Goal: Transaction & Acquisition: Purchase product/service

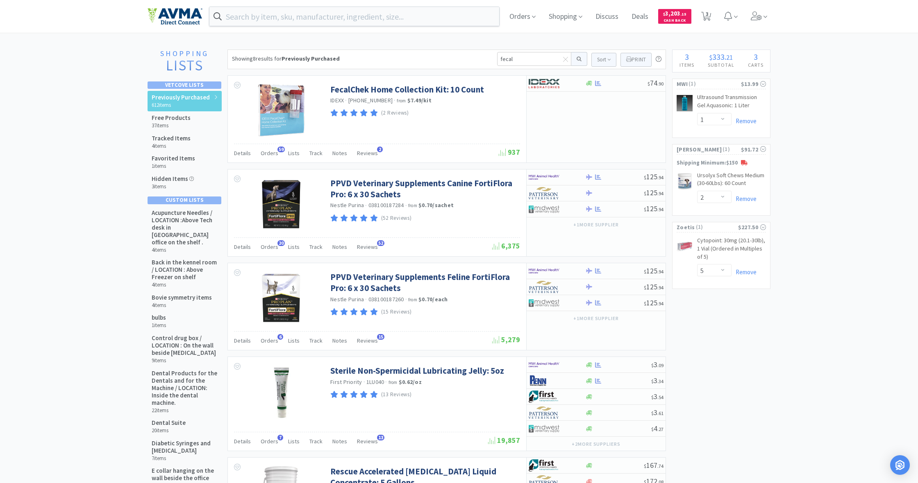
select select "1"
select select "2"
select select "5"
click at [521, 15] on span "Orders" at bounding box center [522, 16] width 33 height 33
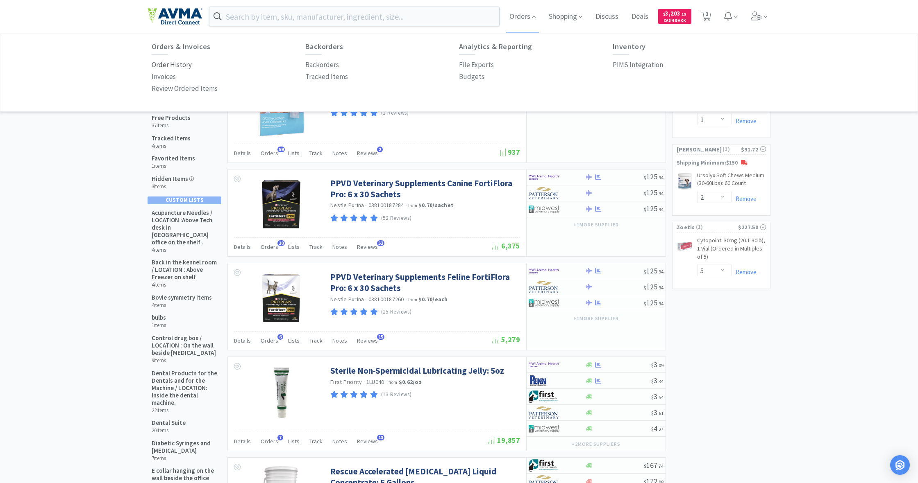
click at [162, 61] on p "Order History" at bounding box center [172, 64] width 40 height 11
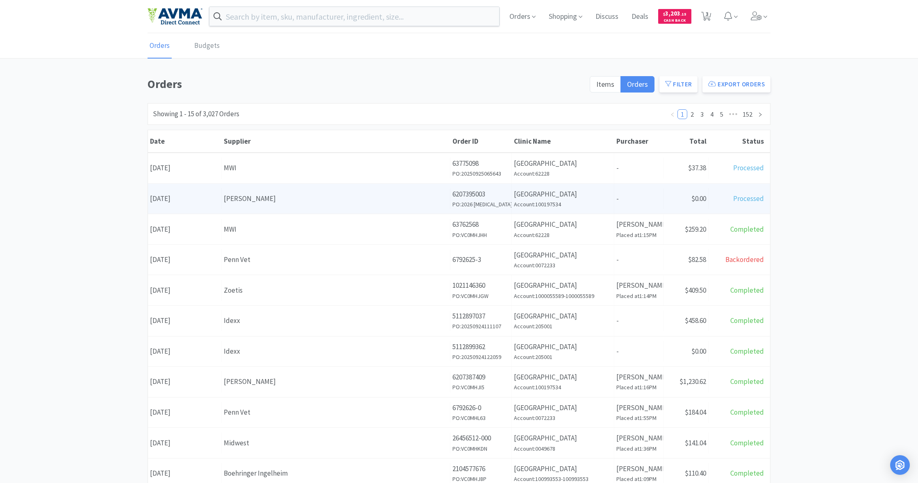
click at [367, 204] on div "Supplier Patterson" at bounding box center [336, 198] width 229 height 21
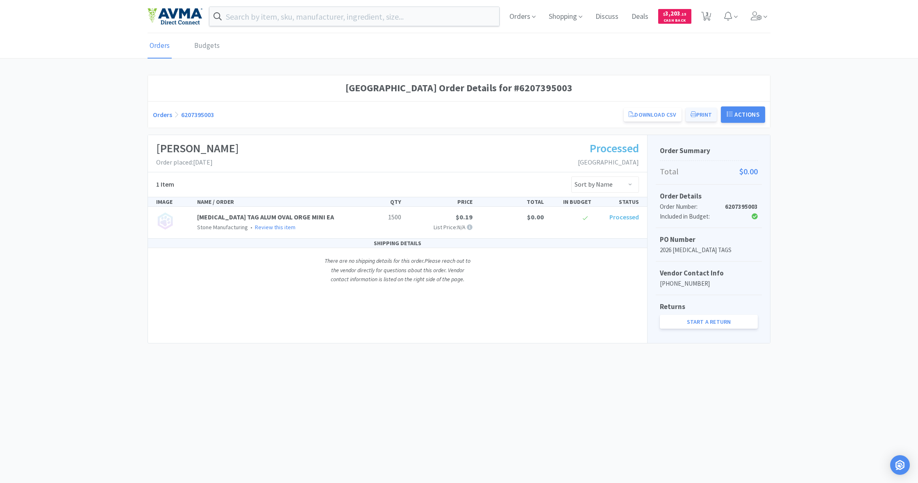
click at [698, 115] on button "Print" at bounding box center [701, 115] width 32 height 14
click at [648, 117] on link "Download CSV" at bounding box center [651, 115] width 57 height 14
click at [698, 113] on button "Print" at bounding box center [701, 115] width 32 height 14
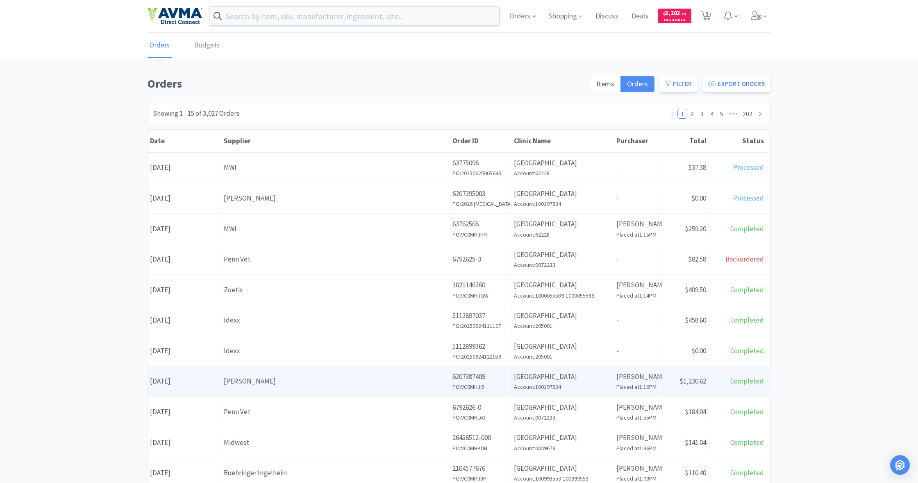
click at [388, 383] on div "[PERSON_NAME]" at bounding box center [336, 381] width 224 height 11
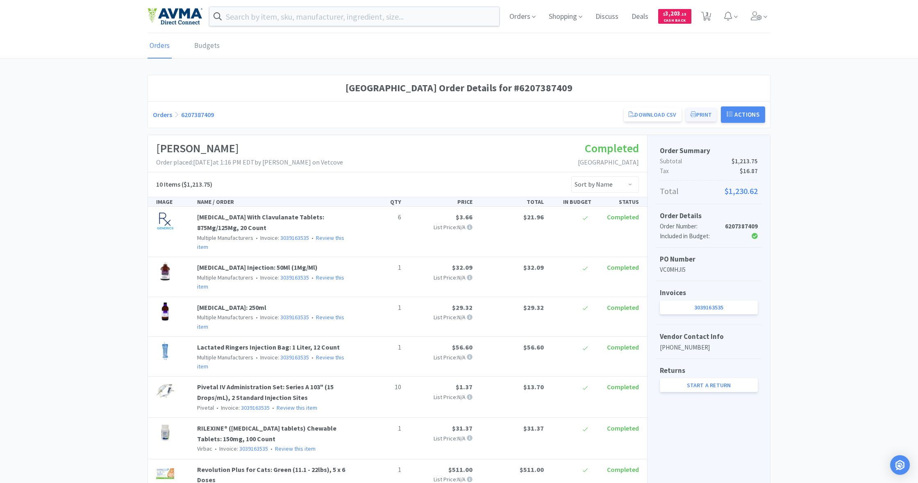
click at [699, 113] on button "Print" at bounding box center [701, 115] width 32 height 14
click at [561, 18] on span "Shopping" at bounding box center [565, 16] width 40 height 33
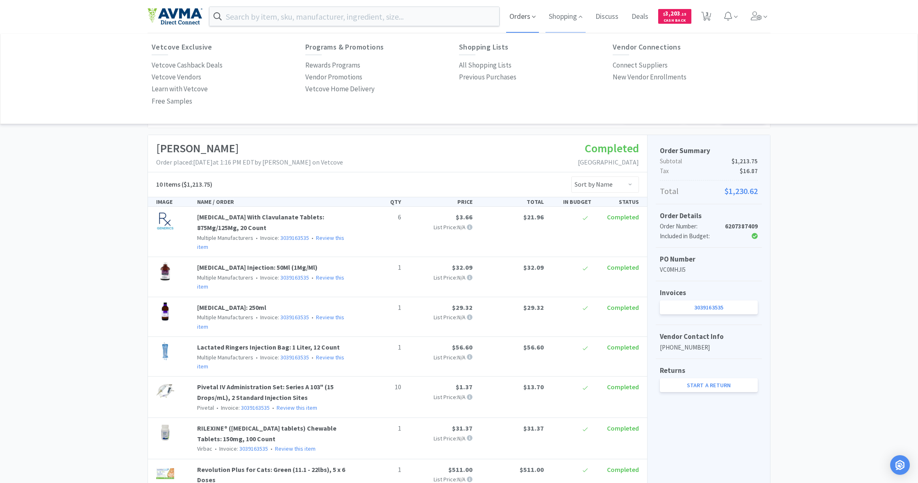
click at [521, 18] on span "Orders" at bounding box center [522, 16] width 33 height 33
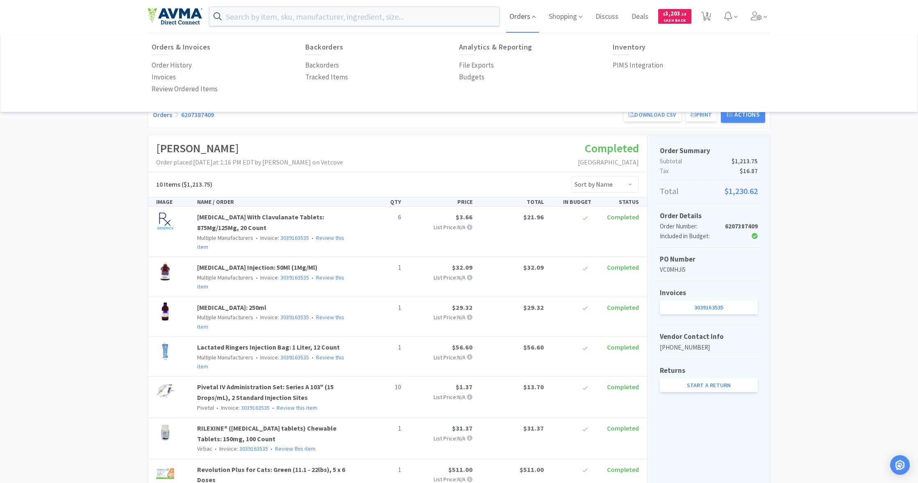
click at [512, 19] on span "Orders" at bounding box center [522, 16] width 33 height 33
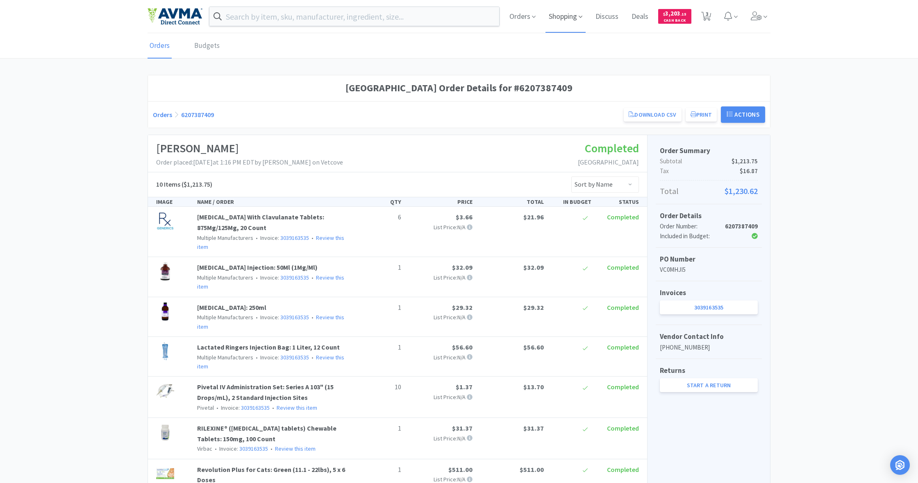
click at [567, 17] on span "Shopping" at bounding box center [565, 16] width 40 height 33
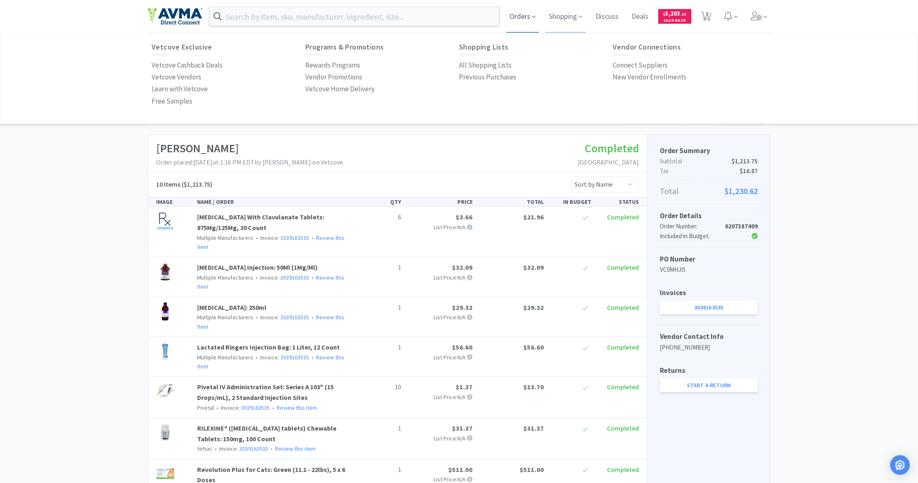
click at [519, 18] on span "Orders" at bounding box center [522, 16] width 33 height 33
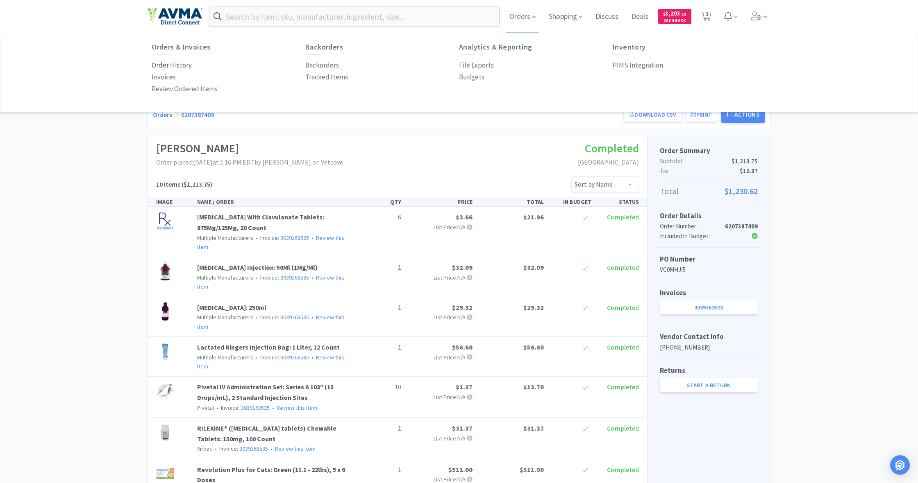
click at [173, 67] on p "Order History" at bounding box center [172, 65] width 40 height 11
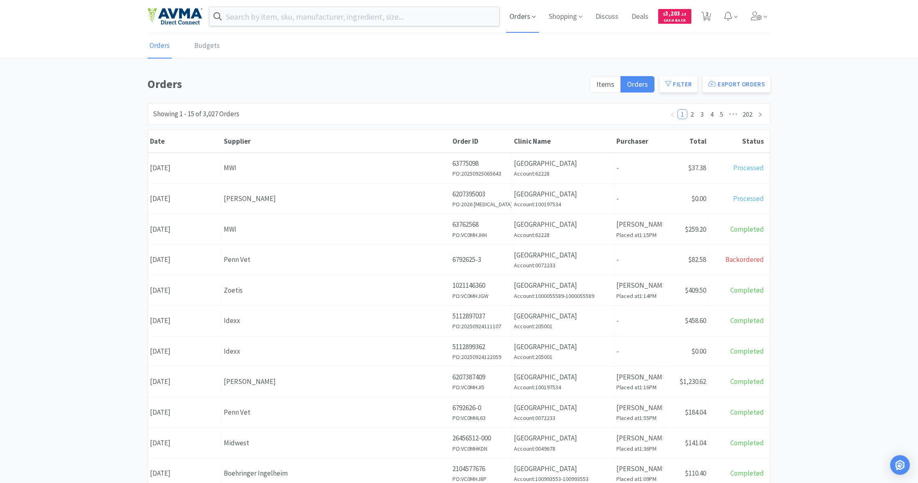
click at [521, 19] on span "Orders" at bounding box center [522, 16] width 33 height 33
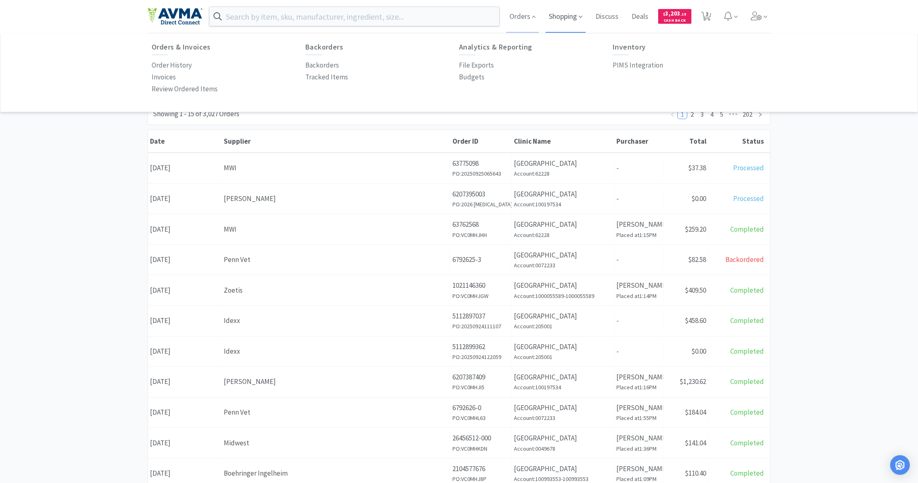
click at [571, 18] on span "Shopping" at bounding box center [565, 16] width 40 height 33
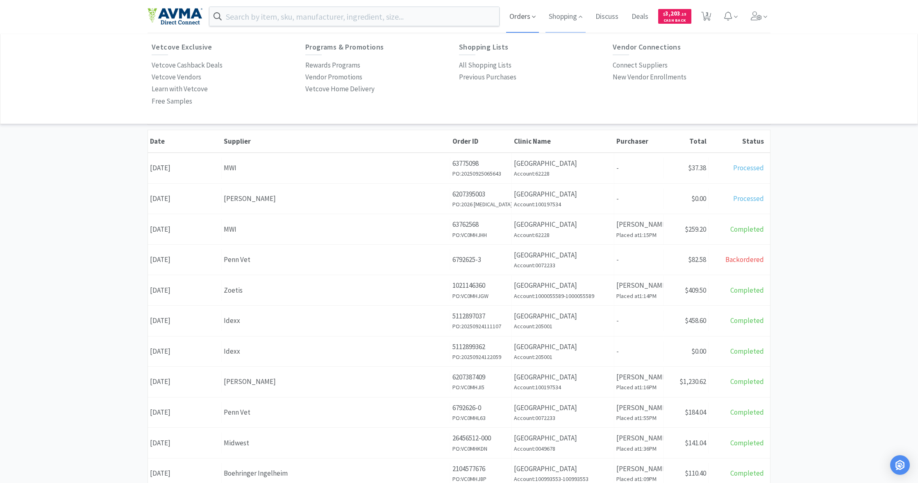
click at [520, 17] on span "Orders" at bounding box center [522, 16] width 33 height 33
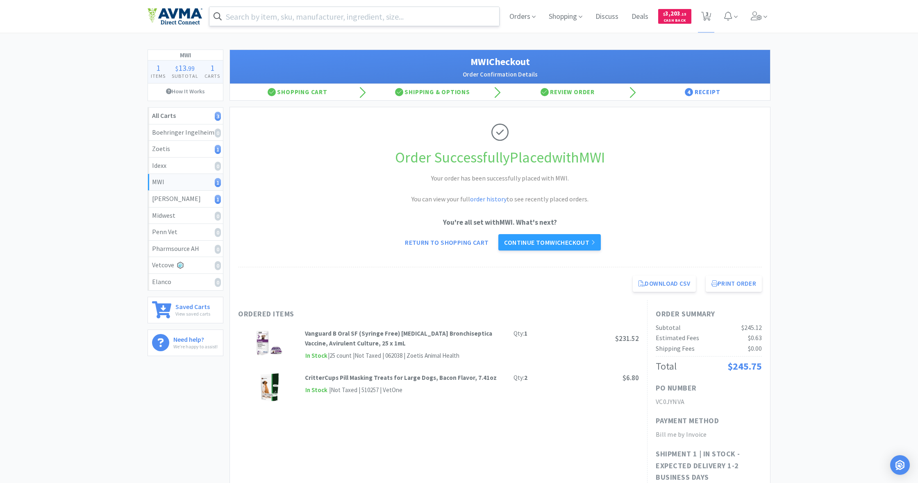
click at [288, 14] on input "text" at bounding box center [354, 16] width 290 height 19
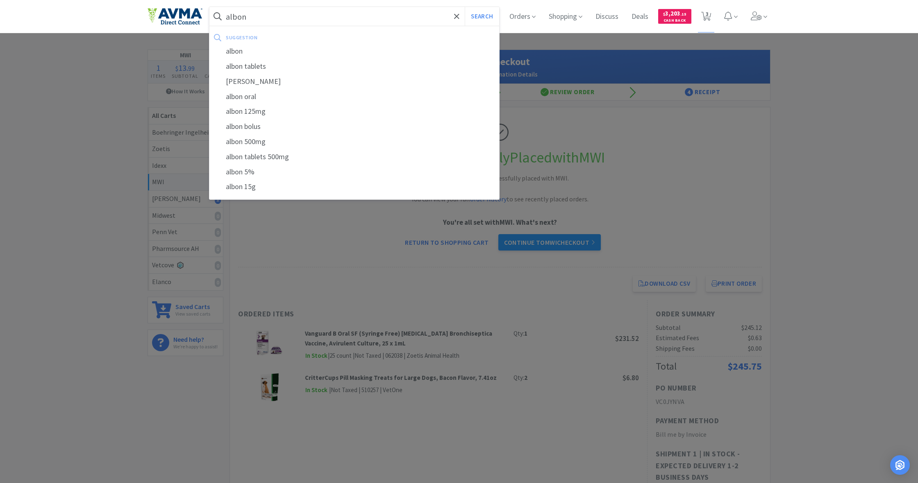
type input "albon"
click at [481, 16] on button "Search" at bounding box center [482, 16] width 34 height 19
select select "1"
select select "2"
select select "5"
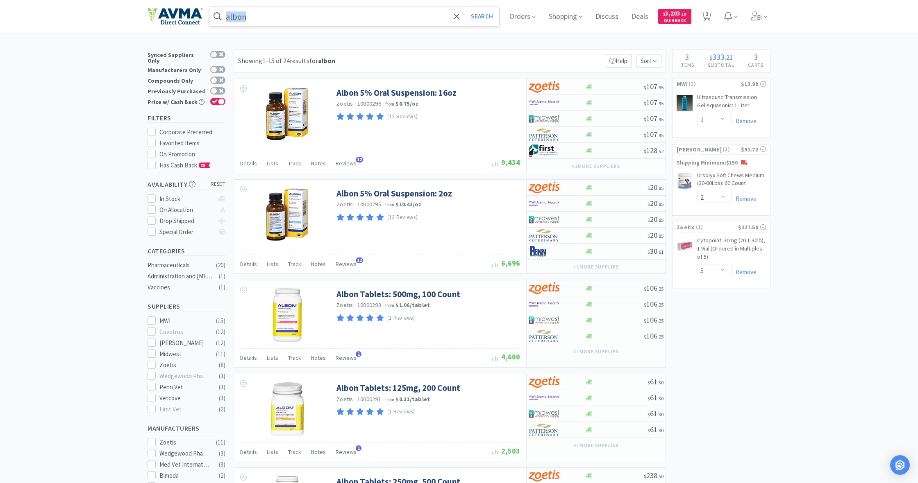
drag, startPoint x: 225, startPoint y: 15, endPoint x: 281, endPoint y: 18, distance: 55.4
click at [281, 18] on form "albon Search" at bounding box center [354, 16] width 290 height 19
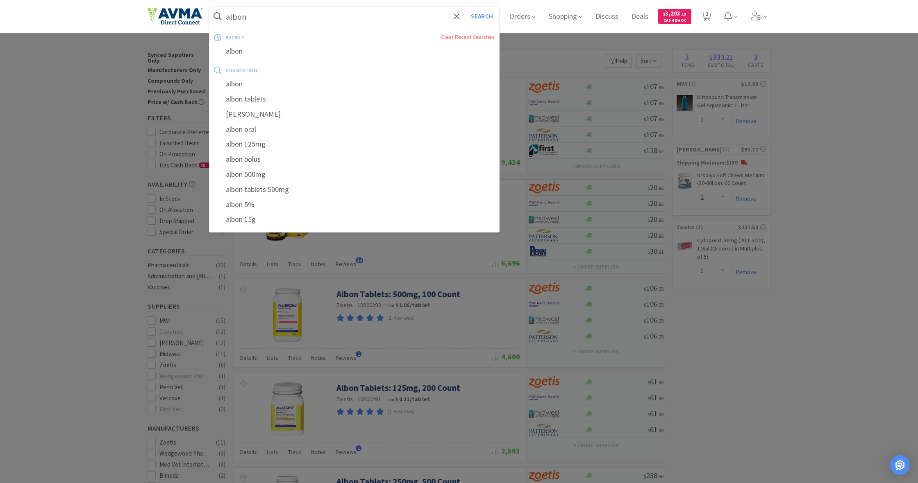
click at [281, 18] on input "albon" at bounding box center [354, 16] width 290 height 19
drag, startPoint x: 225, startPoint y: 15, endPoint x: 253, endPoint y: 17, distance: 28.3
click at [253, 17] on form "albon Search" at bounding box center [354, 16] width 290 height 19
drag, startPoint x: 253, startPoint y: 17, endPoint x: 248, endPoint y: 17, distance: 5.3
click at [248, 17] on input "albon" at bounding box center [354, 16] width 290 height 19
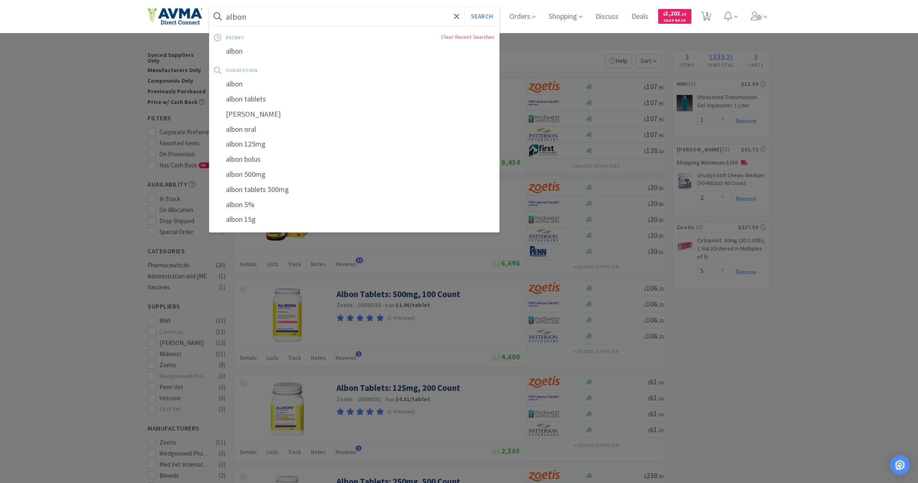
drag, startPoint x: 247, startPoint y: 16, endPoint x: 224, endPoint y: 16, distance: 22.5
click at [224, 16] on form "albon Search" at bounding box center [354, 16] width 290 height 19
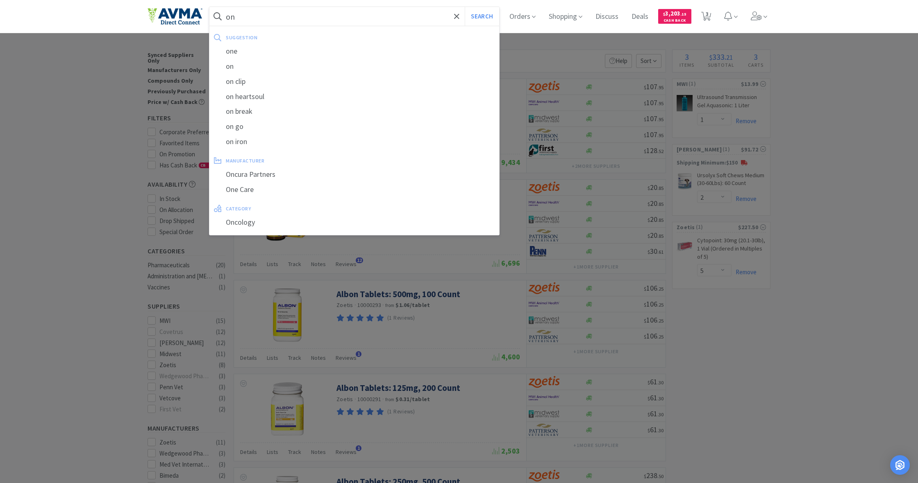
type input "n"
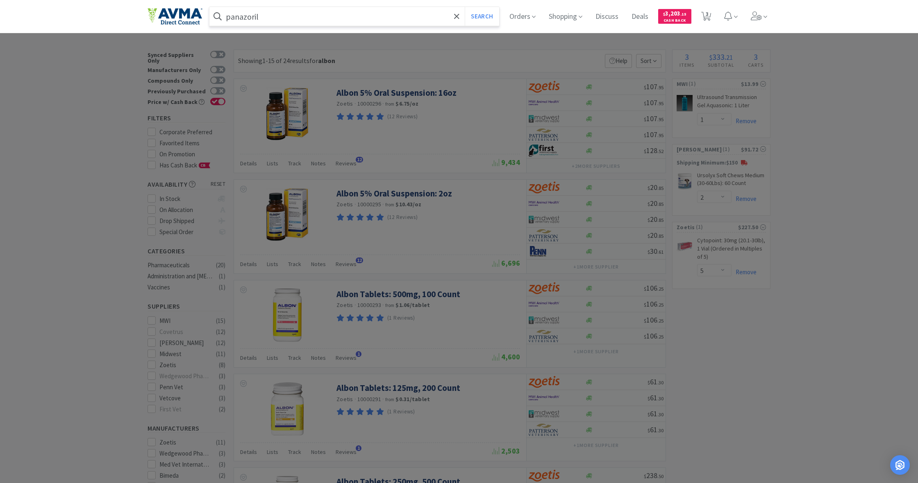
click at [481, 16] on button "Search" at bounding box center [482, 16] width 34 height 19
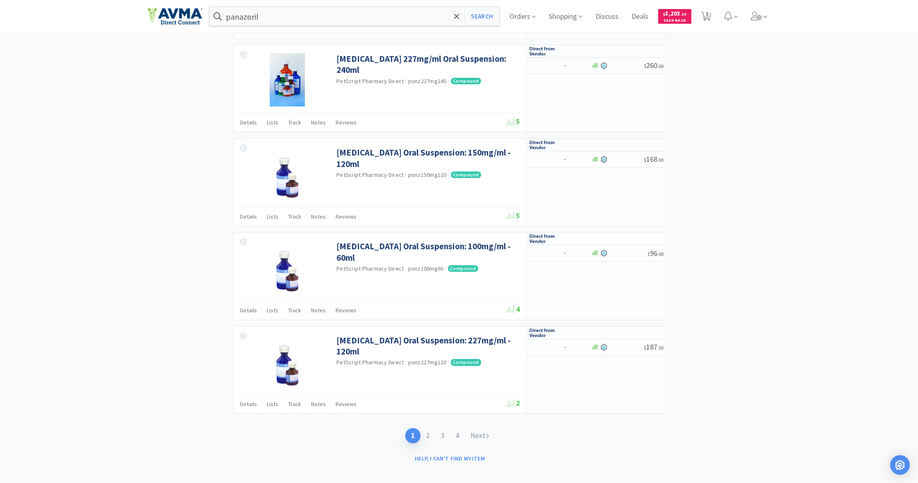
scroll to position [1066, 0]
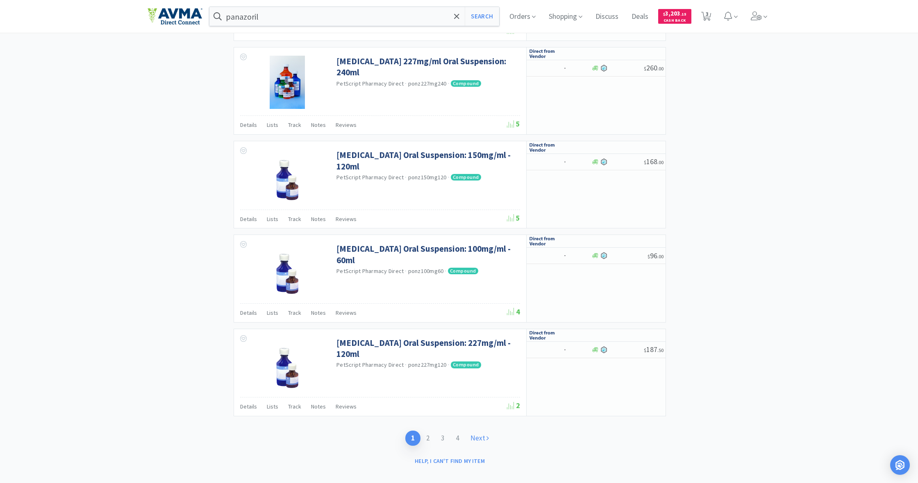
click at [479, 352] on link "Next" at bounding box center [480, 438] width 30 height 15
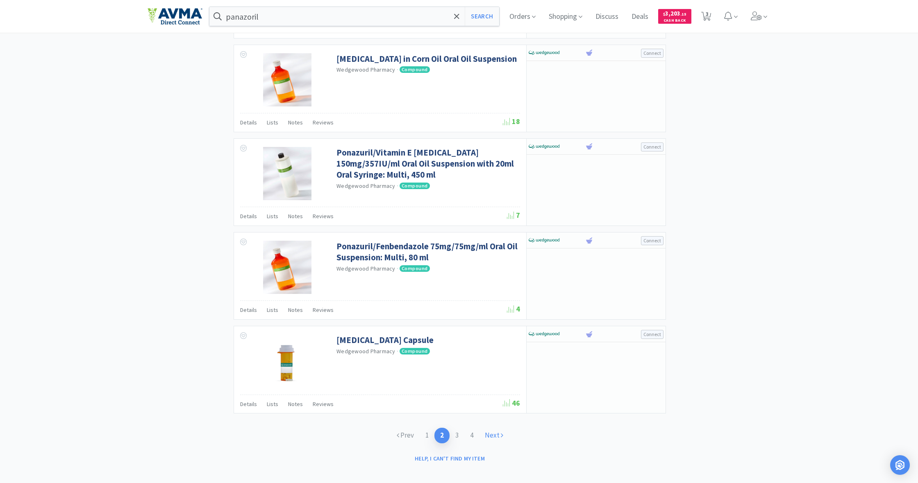
scroll to position [1064, 0]
click at [490, 352] on link "Next" at bounding box center [494, 435] width 30 height 15
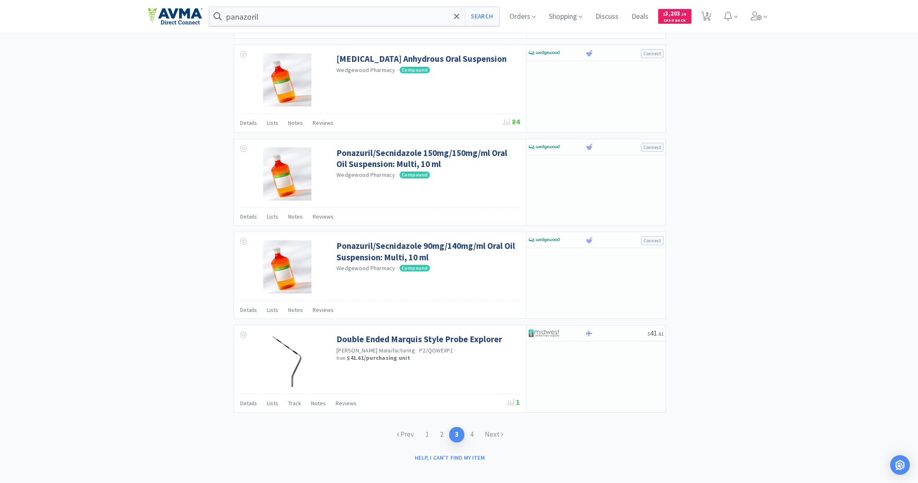
scroll to position [1060, 0]
click at [495, 352] on link "Next" at bounding box center [494, 435] width 30 height 15
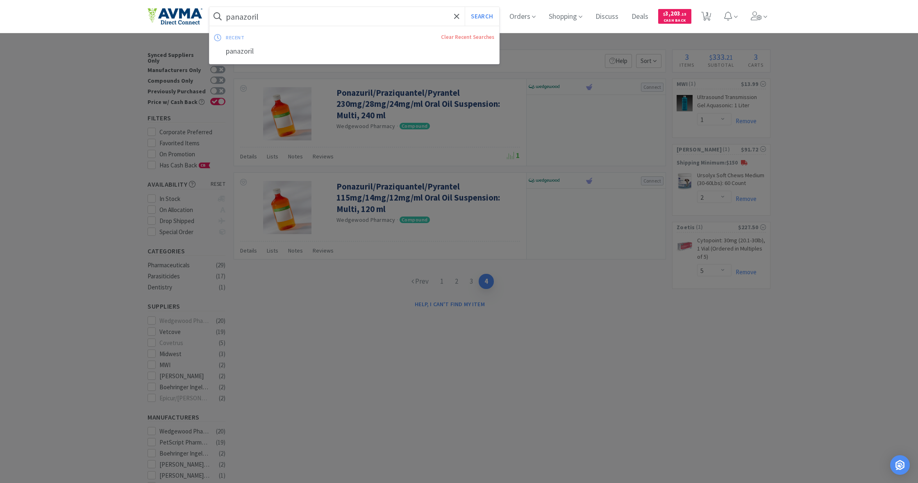
drag, startPoint x: 234, startPoint y: 13, endPoint x: 210, endPoint y: 10, distance: 24.3
click at [210, 10] on form "panazoril Search" at bounding box center [354, 16] width 290 height 19
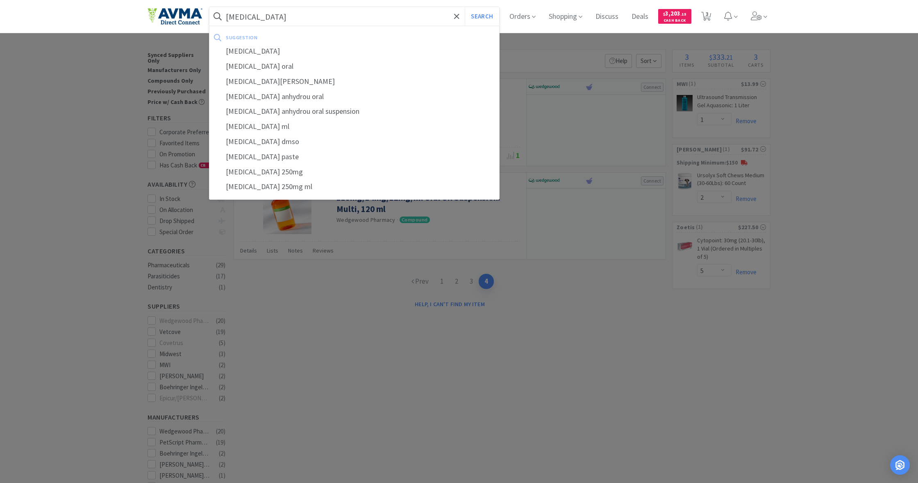
click at [481, 16] on button "Search" at bounding box center [482, 16] width 34 height 19
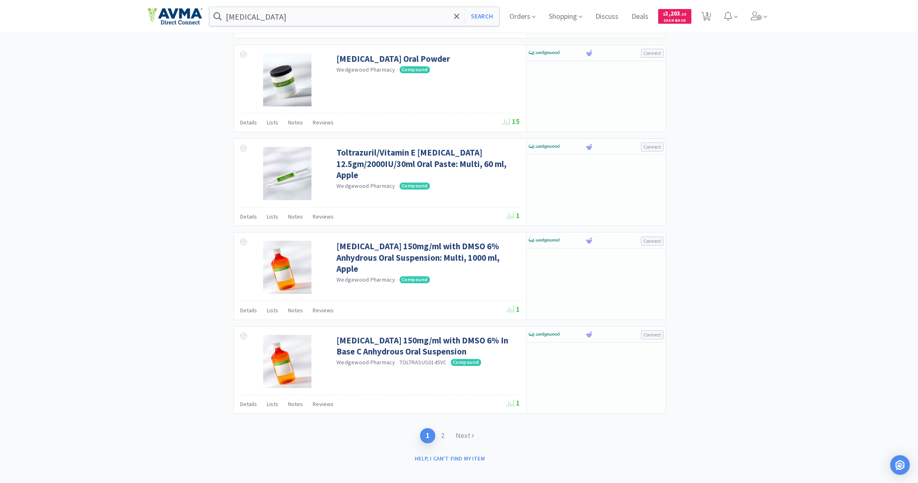
scroll to position [1066, 0]
click at [461, 352] on link "Next" at bounding box center [465, 436] width 30 height 15
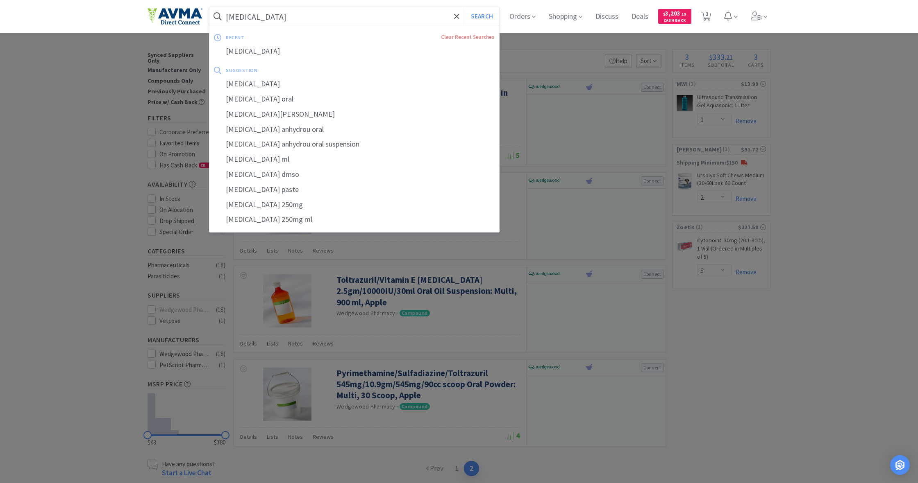
drag, startPoint x: 261, startPoint y: 18, endPoint x: 217, endPoint y: 15, distance: 43.5
click at [217, 15] on form "[MEDICAL_DATA] Search" at bounding box center [354, 16] width 290 height 19
drag, startPoint x: 225, startPoint y: 15, endPoint x: 251, endPoint y: 17, distance: 25.9
click at [251, 17] on form "[MEDICAL_DATA] Search" at bounding box center [354, 16] width 290 height 19
drag, startPoint x: 268, startPoint y: 17, endPoint x: 218, endPoint y: 9, distance: 51.3
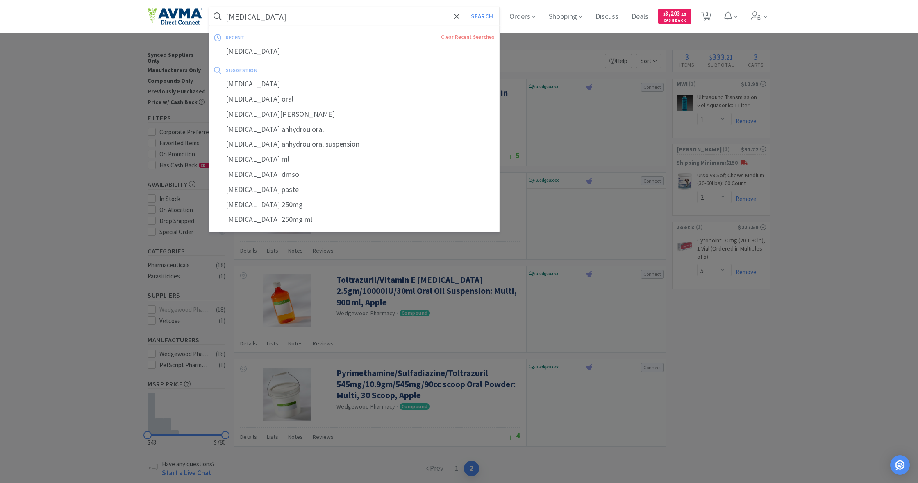
click at [218, 9] on input "[MEDICAL_DATA]" at bounding box center [354, 16] width 290 height 19
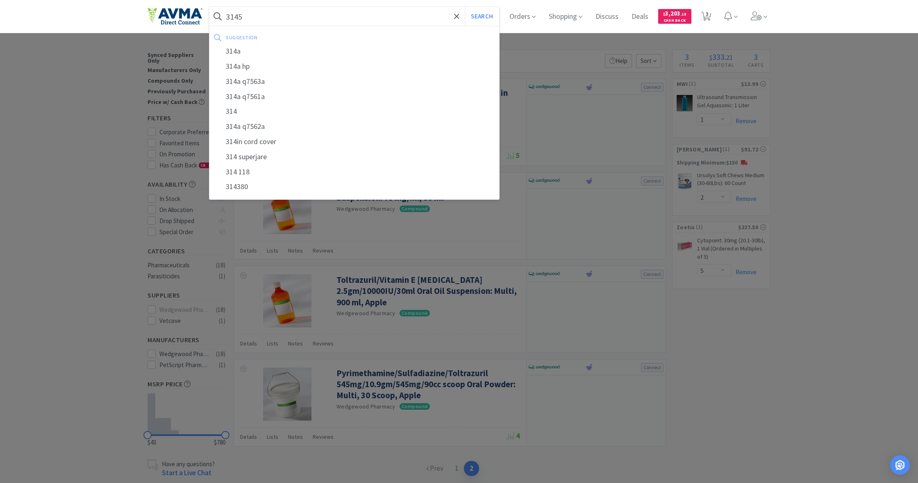
type input "3145"
click at [481, 16] on button "Search" at bounding box center [482, 16] width 34 height 19
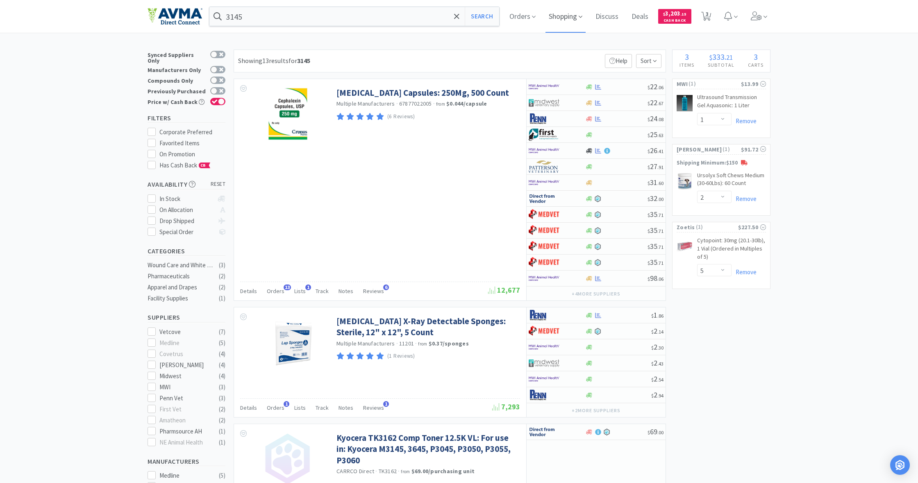
click at [542, 18] on span "Shopping" at bounding box center [565, 16] width 40 height 33
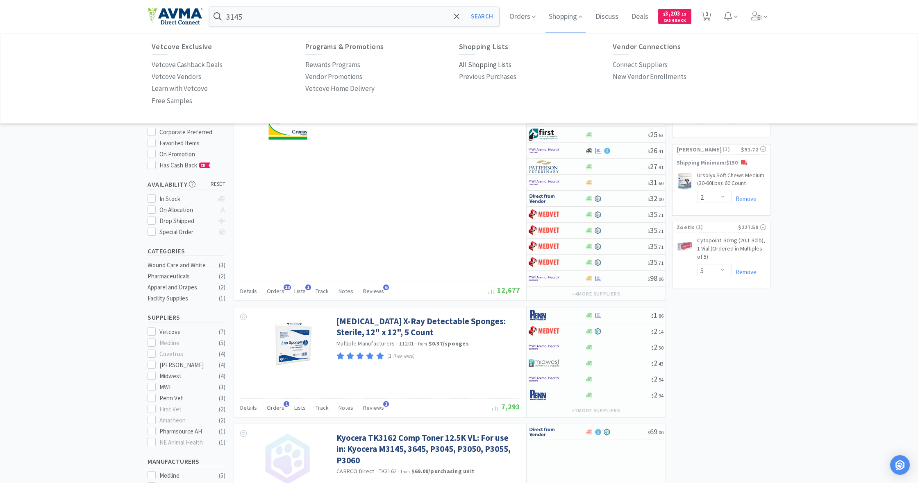
click at [484, 66] on p "All Shopping Lists" at bounding box center [485, 64] width 52 height 11
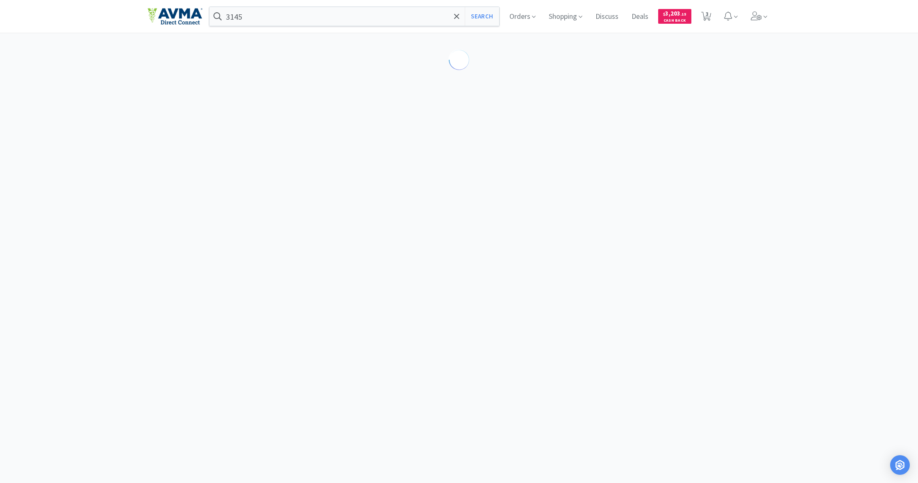
select select "1"
select select "2"
select select "5"
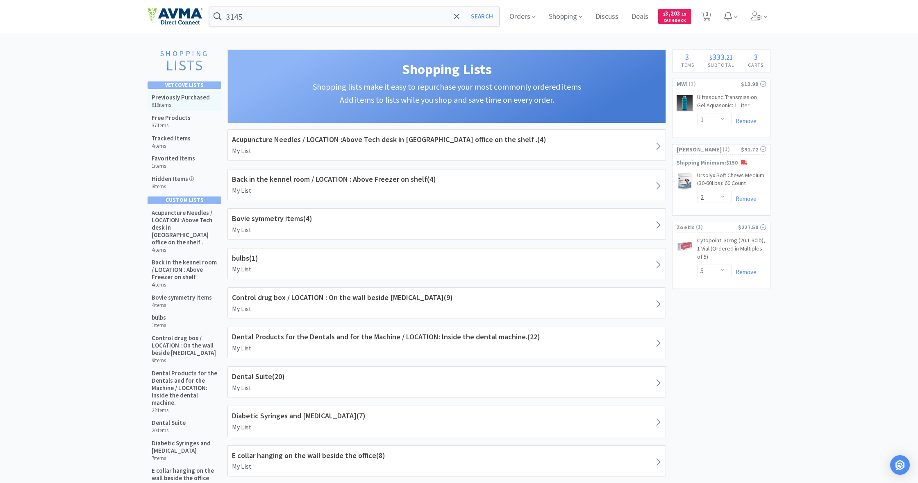
click at [159, 97] on h5 "Previously Purchased" at bounding box center [181, 97] width 58 height 7
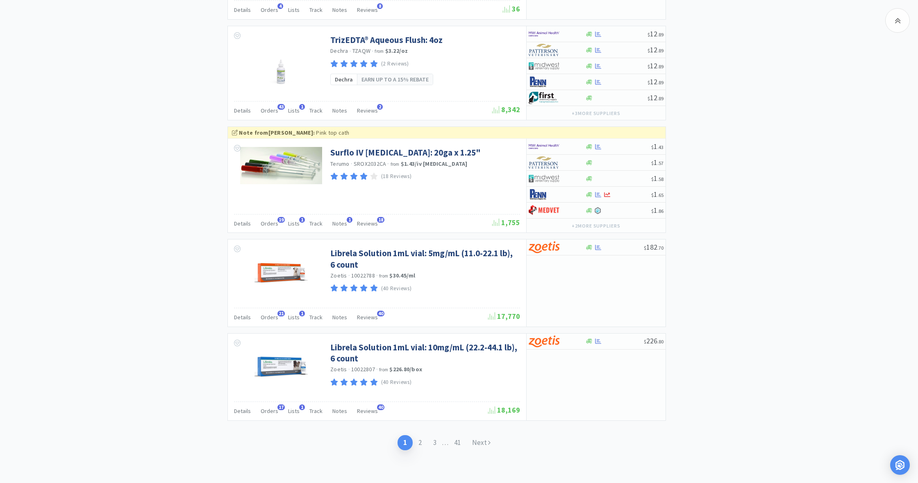
scroll to position [1364, 0]
click at [482, 352] on link "Next" at bounding box center [481, 442] width 30 height 15
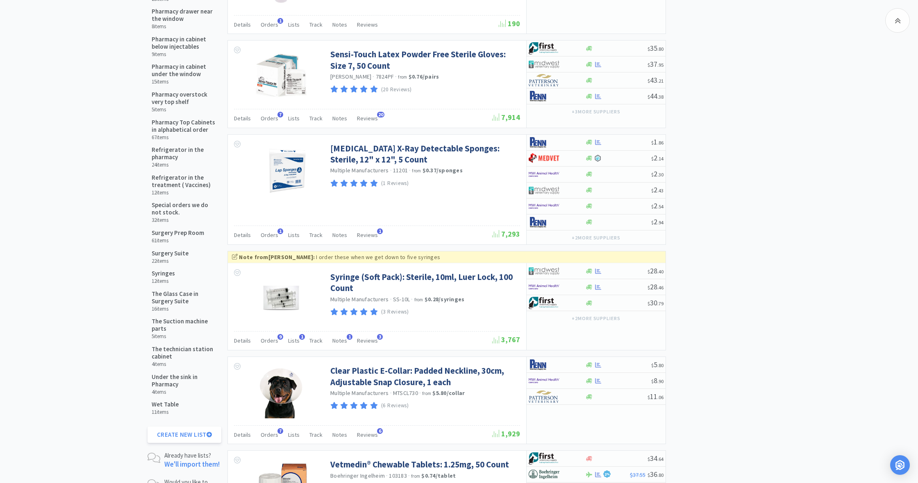
scroll to position [809, 0]
click at [267, 231] on span "Orders" at bounding box center [270, 234] width 18 height 7
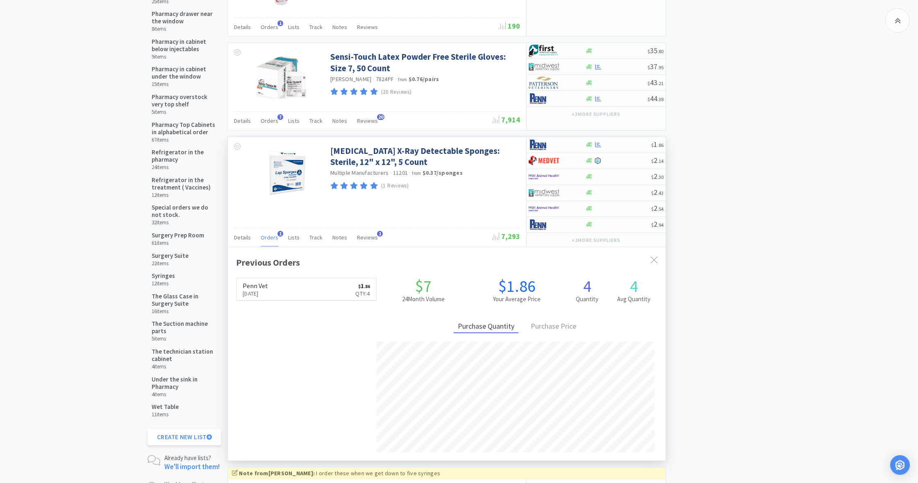
scroll to position [803, 0]
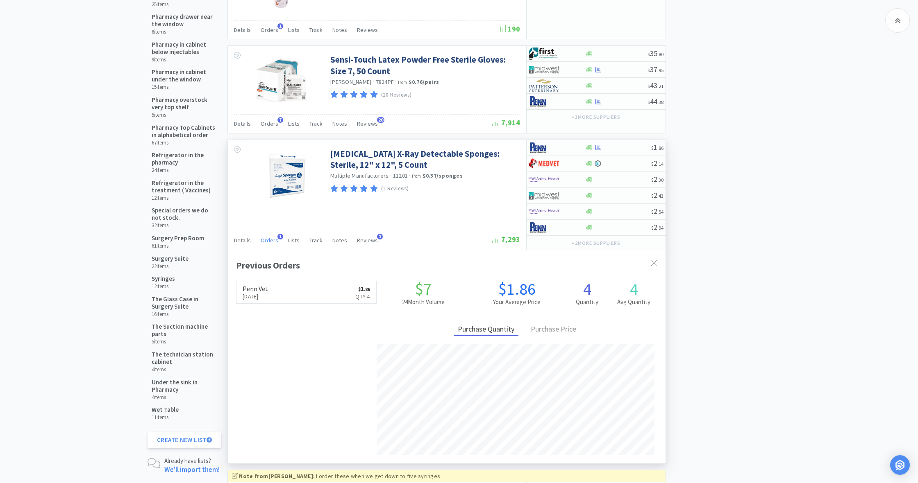
click at [267, 231] on div "Details Orders 1 Lists Track Notes Reviews 1 7,293" at bounding box center [377, 240] width 286 height 19
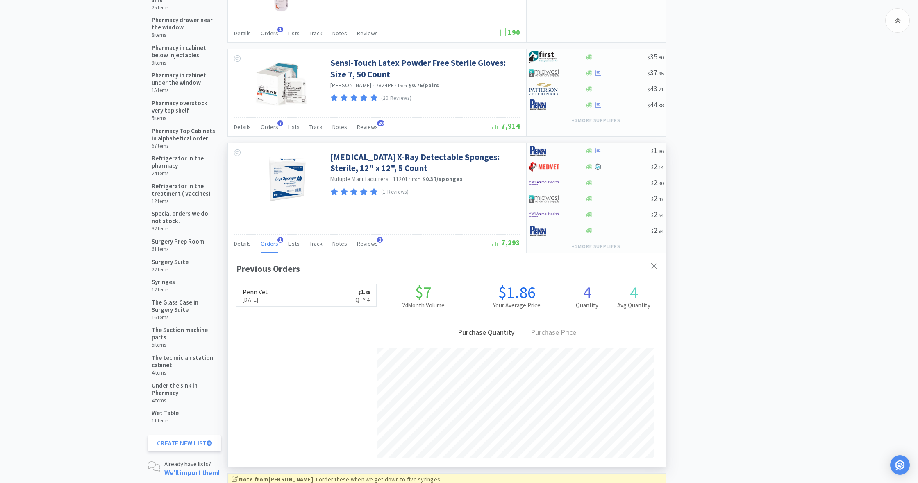
click at [398, 217] on div "[MEDICAL_DATA] X-Ray Detectable Sponges: Sterile, 12" x 12", 5 Count Multiple M…" at bounding box center [377, 198] width 298 height 110
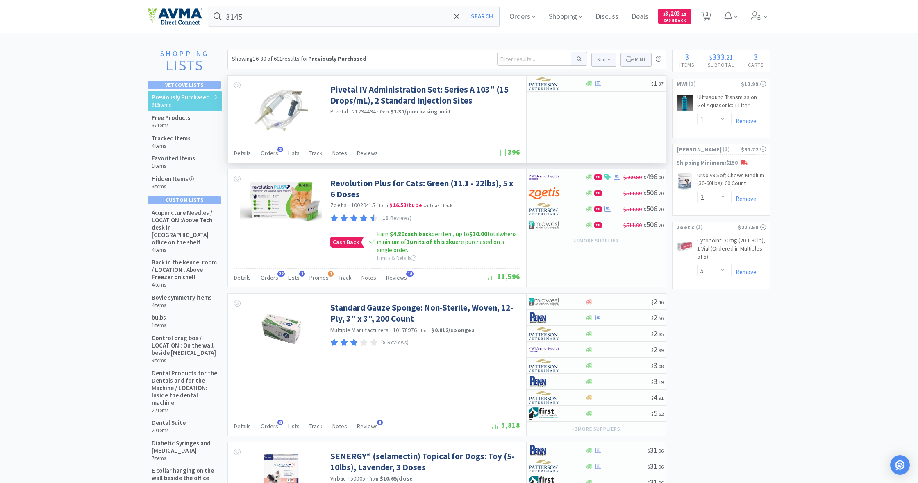
scroll to position [0, 0]
click at [508, 61] on input at bounding box center [534, 59] width 74 height 14
type input "senergy puppy kitten"
click at [542, 59] on button at bounding box center [579, 59] width 16 height 14
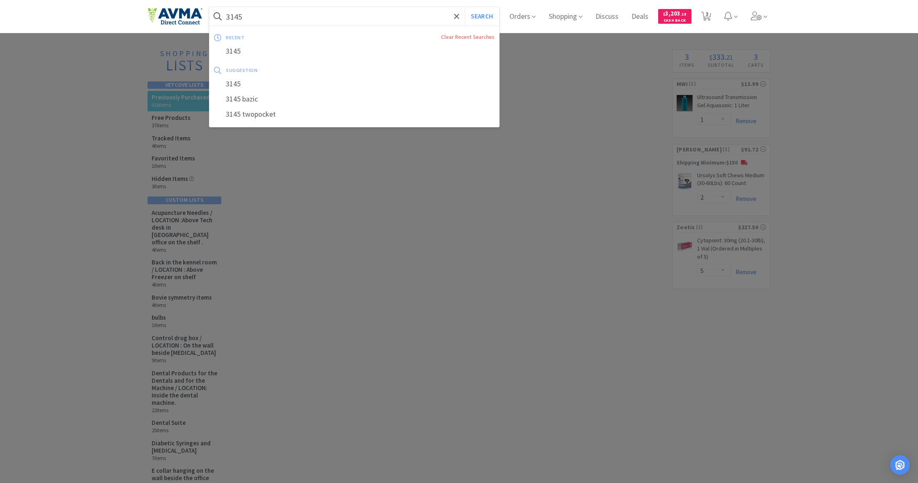
drag, startPoint x: 250, startPoint y: 18, endPoint x: 208, endPoint y: 16, distance: 42.2
click at [208, 16] on div "3145 Search recent Clear Recent Searches 3145 suggestion 3145 3145 bazic 3145 t…" at bounding box center [458, 16] width 623 height 33
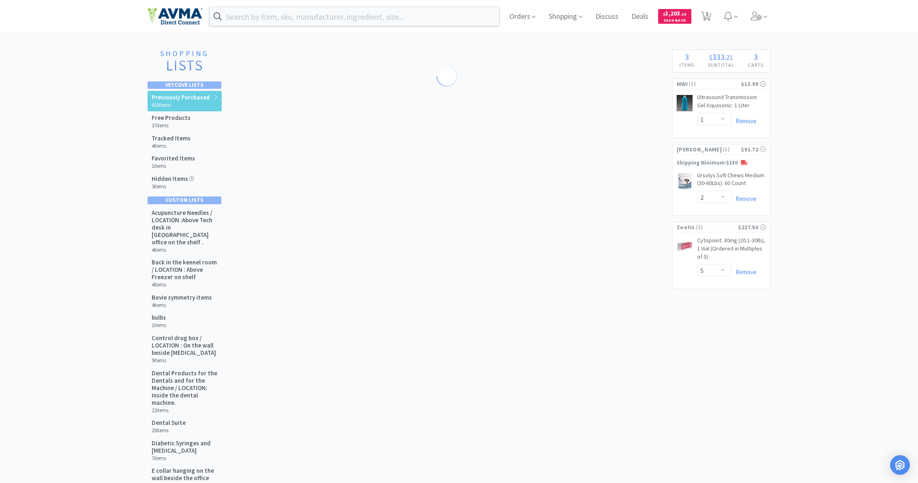
click at [371, 149] on div at bounding box center [459, 241] width 918 height 483
click at [542, 16] on span "Shopping" at bounding box center [565, 16] width 40 height 33
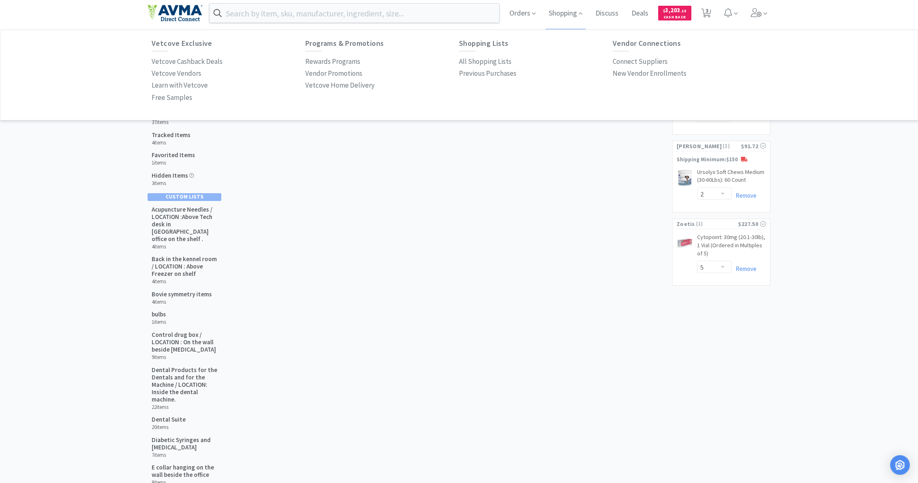
scroll to position [10, 0]
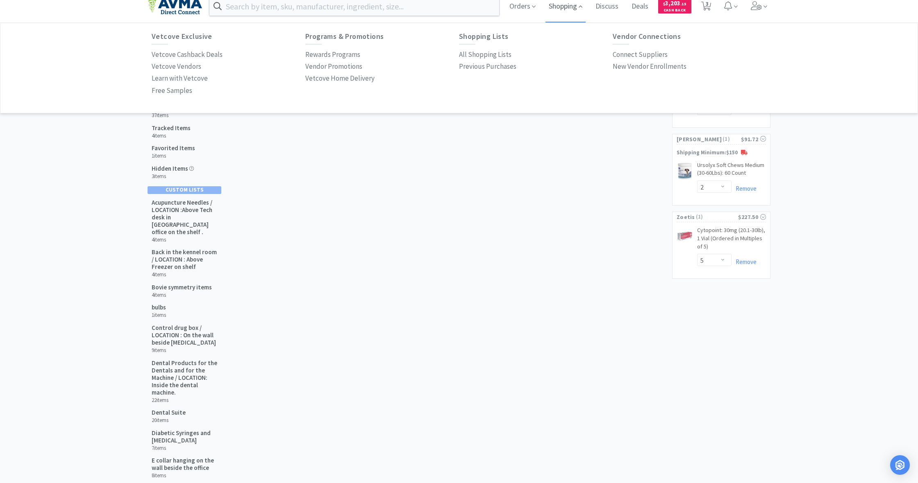
click at [542, 8] on span "Shopping" at bounding box center [565, 6] width 40 height 33
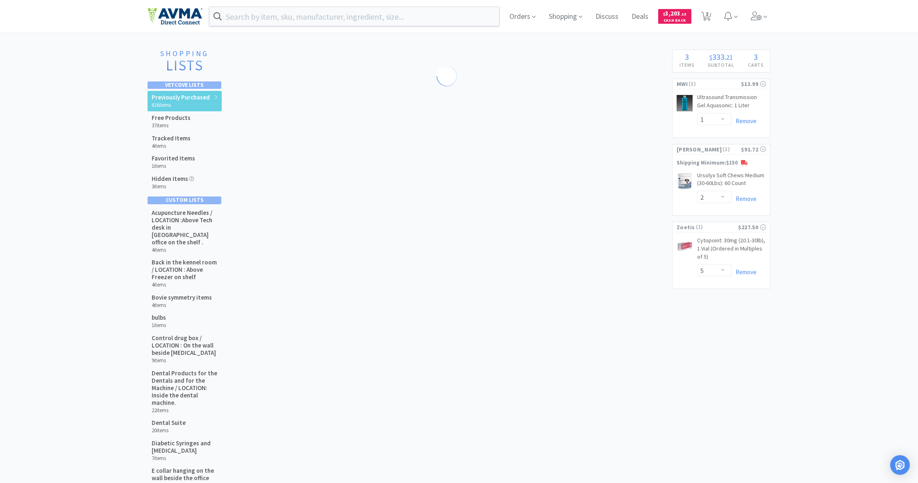
scroll to position [0, 0]
click at [231, 18] on input "text" at bounding box center [354, 16] width 290 height 19
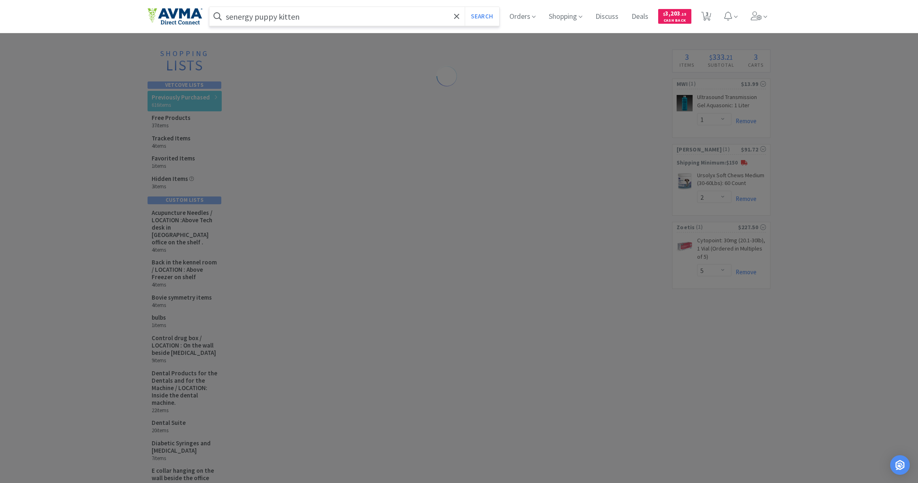
type input "senergy puppy kitten"
click at [481, 16] on button "Search" at bounding box center [482, 16] width 34 height 19
select select "1"
select select "2"
select select "5"
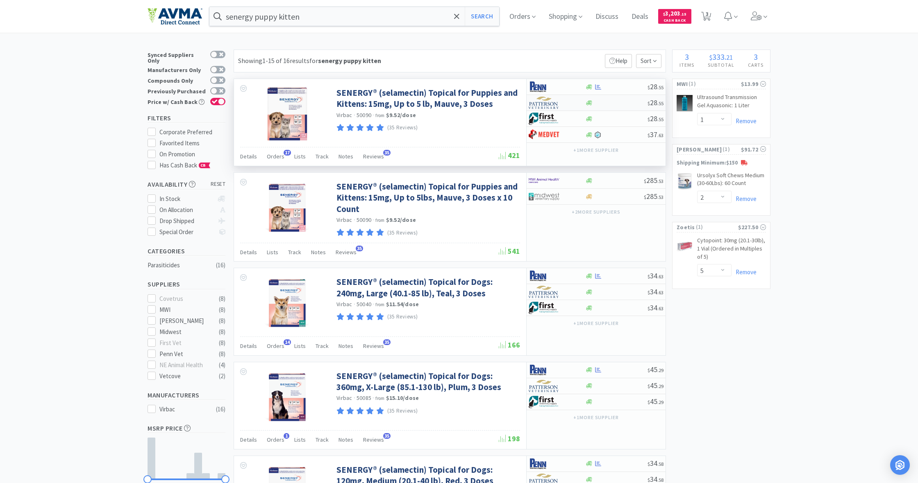
click at [542, 104] on div at bounding box center [589, 103] width 8 height 6
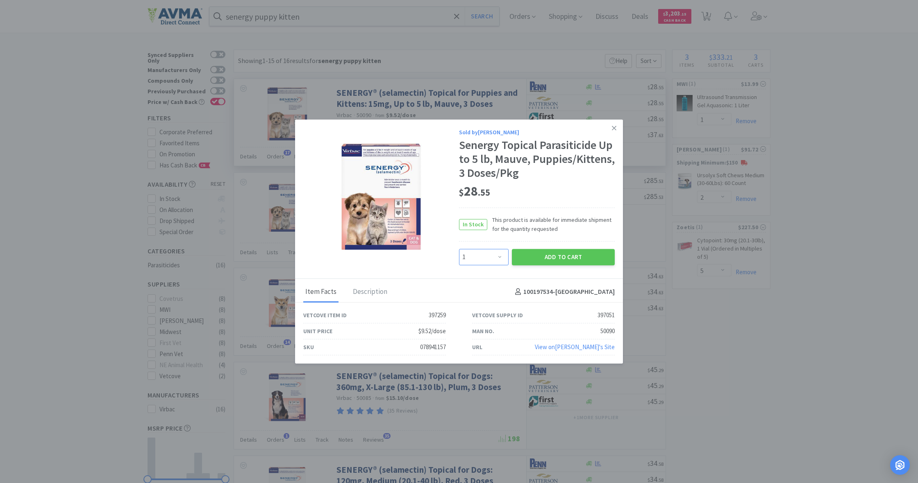
select select "4"
click at [542, 256] on button "Add to Cart" at bounding box center [563, 257] width 103 height 16
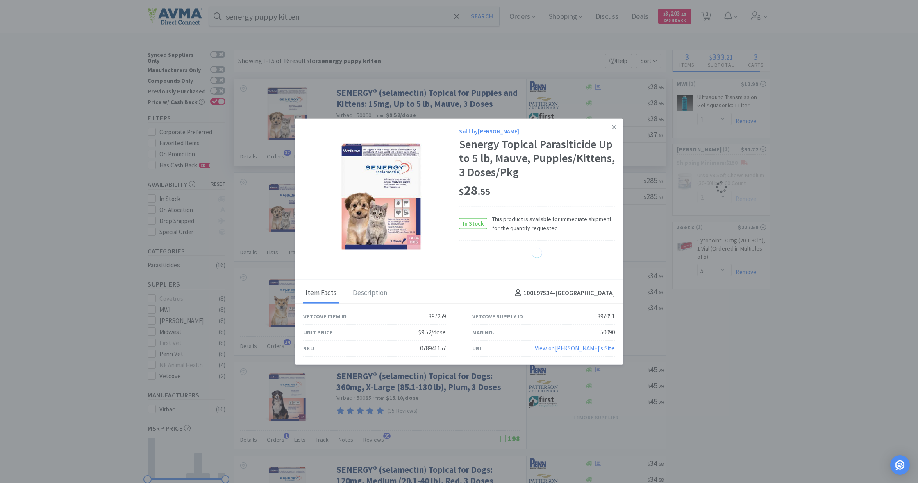
select select "4"
select select "2"
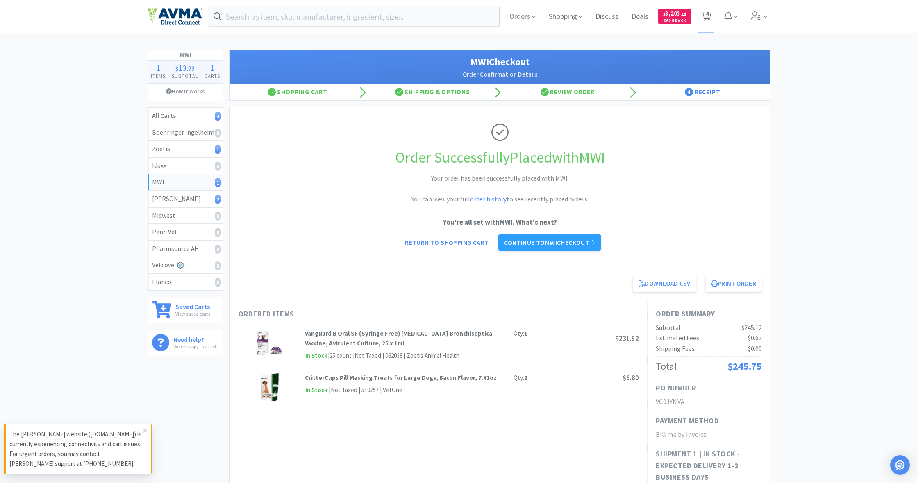
click at [147, 352] on icon at bounding box center [145, 431] width 5 height 7
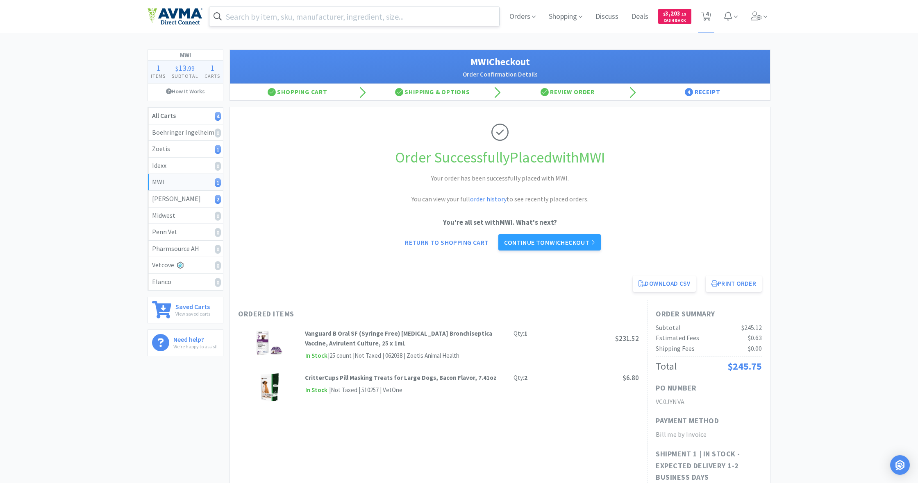
click at [248, 16] on input "text" at bounding box center [354, 16] width 290 height 19
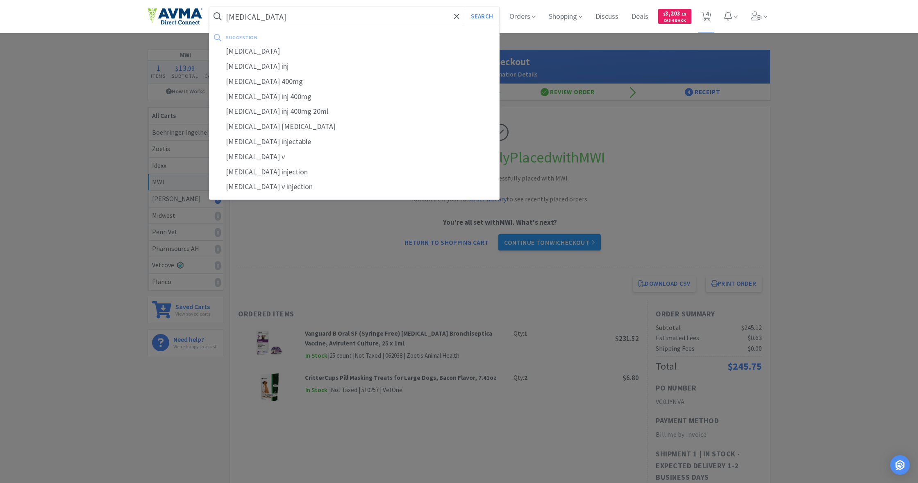
type input "[MEDICAL_DATA]"
click at [481, 16] on button "Search" at bounding box center [482, 16] width 34 height 19
select select "1"
select select "4"
select select "2"
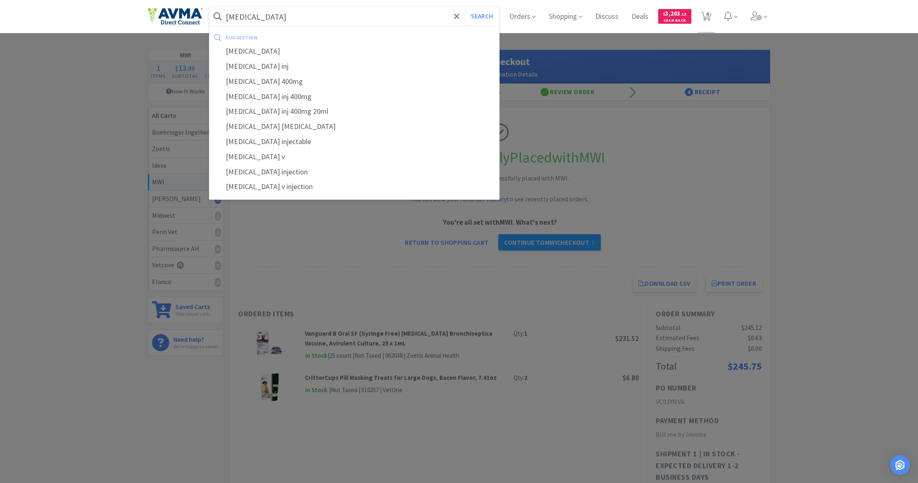
select select "5"
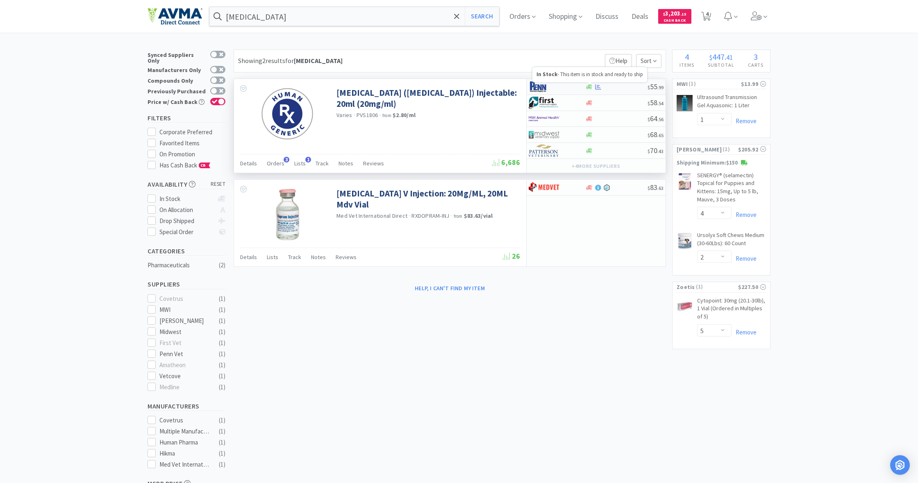
click at [542, 87] on icon at bounding box center [589, 86] width 6 height 5
select select "1"
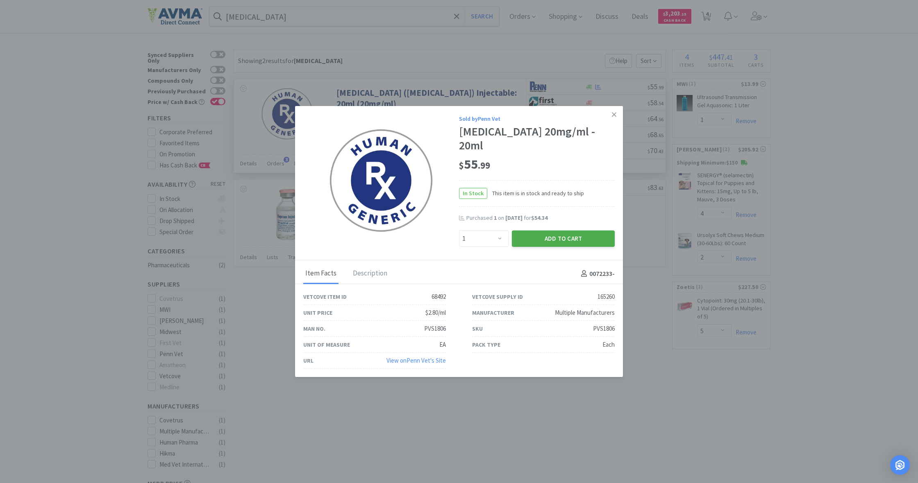
click at [542, 234] on button "Add to Cart" at bounding box center [563, 239] width 103 height 16
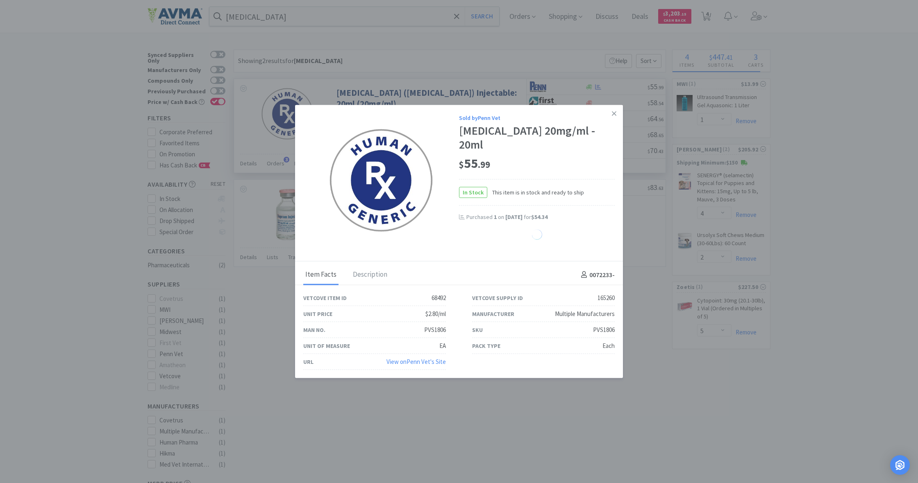
select select "1"
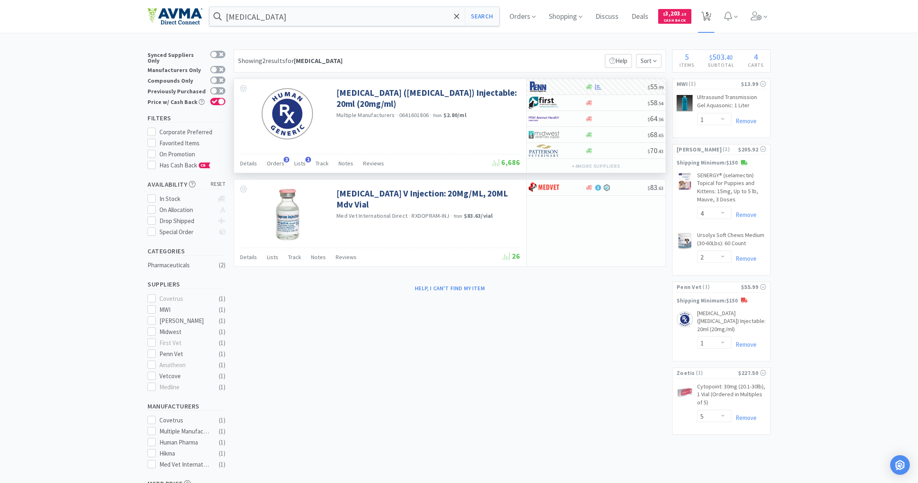
click at [542, 16] on icon at bounding box center [706, 16] width 10 height 9
select select "5"
select select "1"
select select "4"
select select "2"
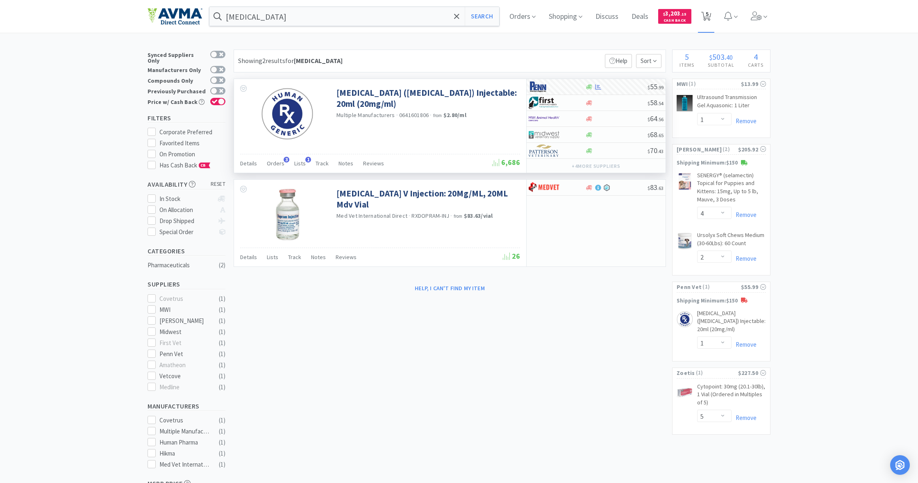
select select "1"
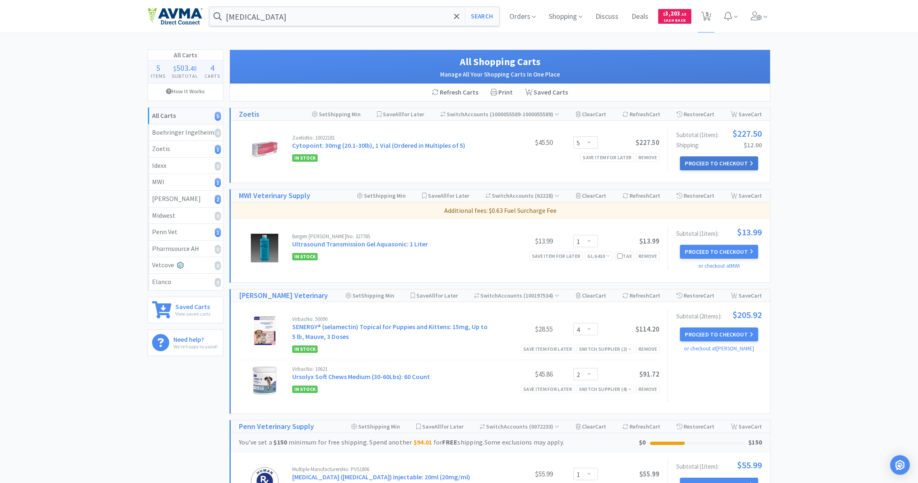
click at [542, 159] on button "Proceed to Checkout" at bounding box center [719, 163] width 78 height 14
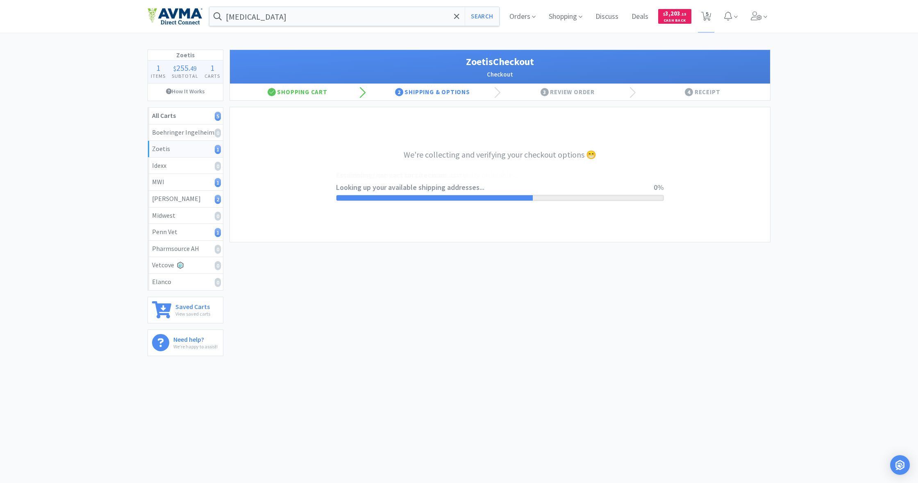
select select "invoice"
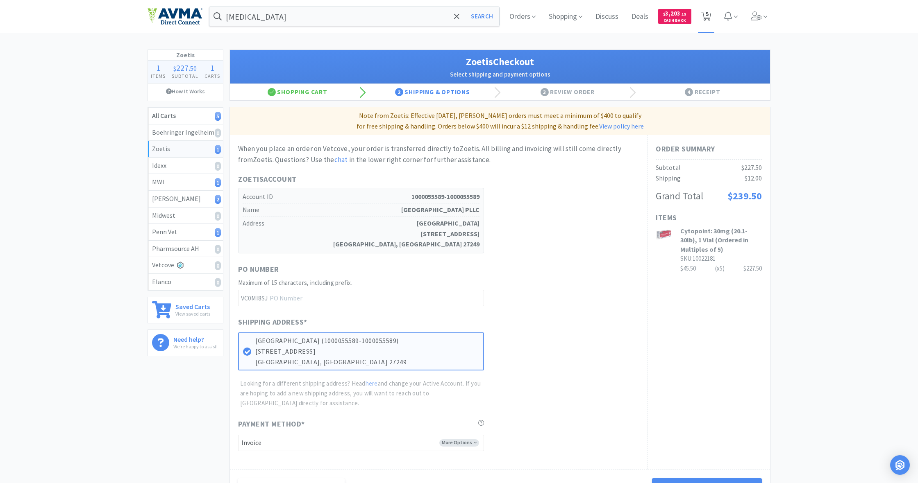
click at [542, 19] on icon at bounding box center [706, 16] width 10 height 9
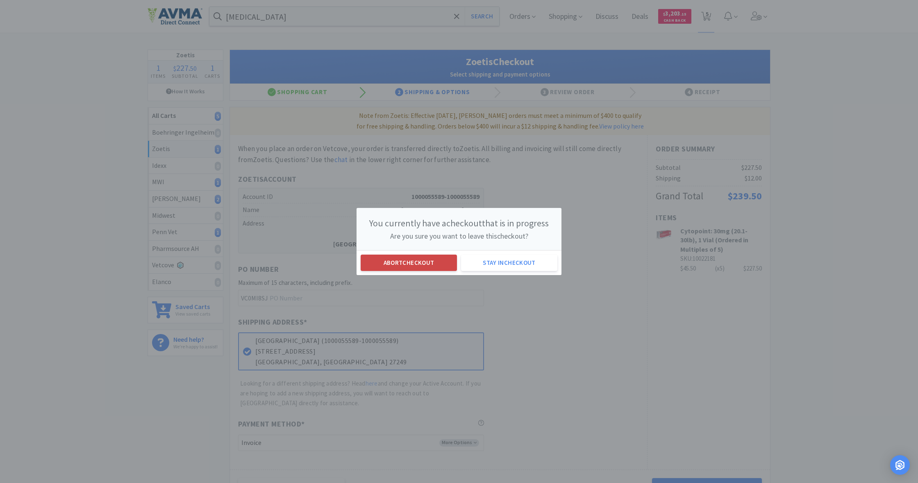
click at [408, 263] on button "Abort checkout" at bounding box center [408, 263] width 96 height 16
select select "5"
select select "1"
select select "4"
select select "2"
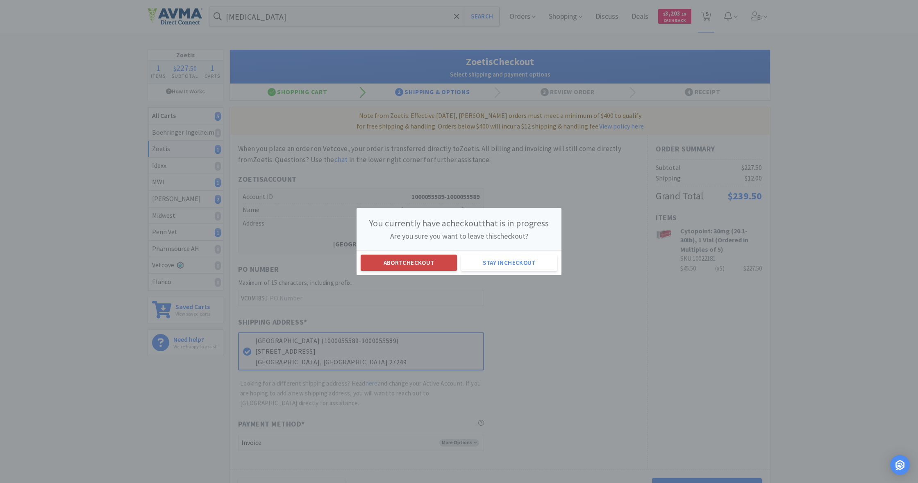
select select "1"
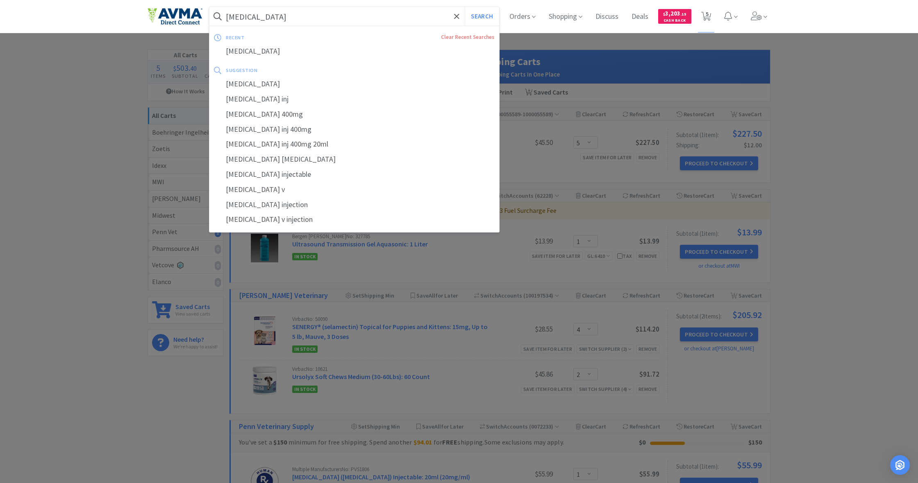
drag, startPoint x: 249, startPoint y: 18, endPoint x: 220, endPoint y: 16, distance: 29.1
click at [220, 16] on form "dopram Search" at bounding box center [354, 16] width 290 height 19
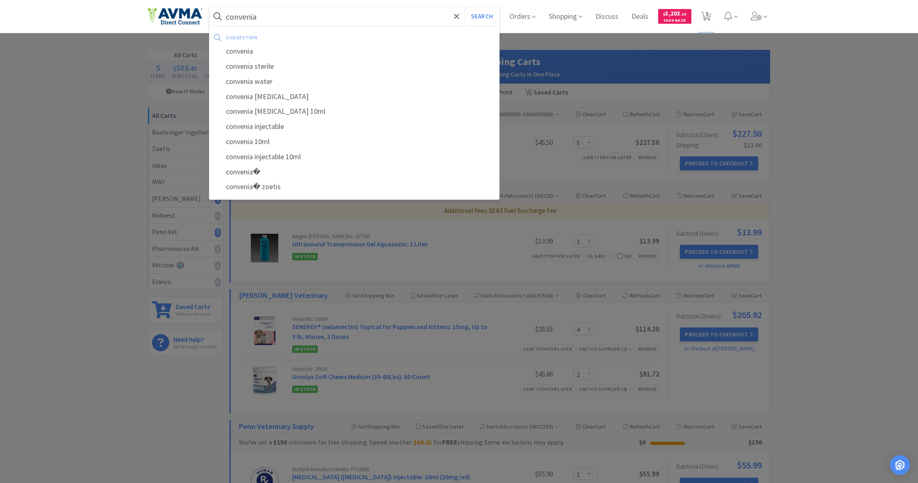
type input "convenia"
click at [481, 16] on button "Search" at bounding box center [482, 16] width 34 height 19
select select "1"
select select "4"
select select "2"
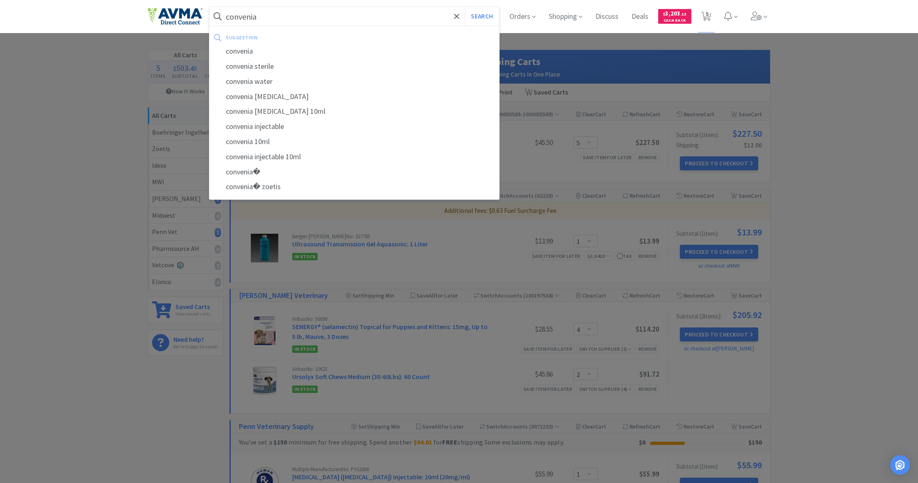
select select "1"
select select "5"
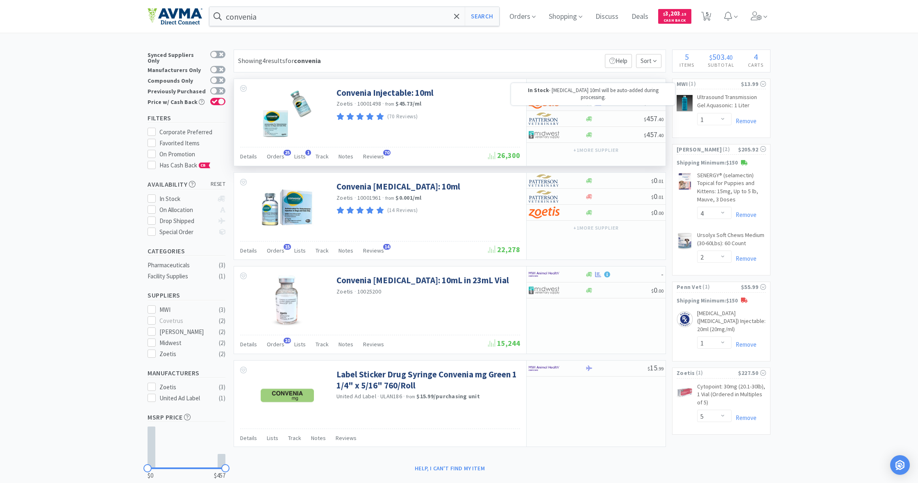
click at [542, 103] on icon at bounding box center [589, 102] width 6 height 5
select select "1"
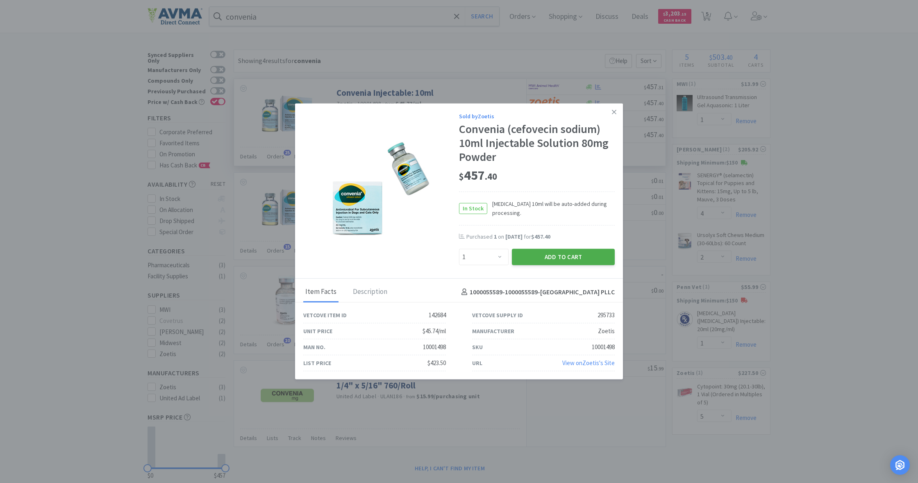
click at [542, 255] on button "Add to Cart" at bounding box center [563, 257] width 103 height 16
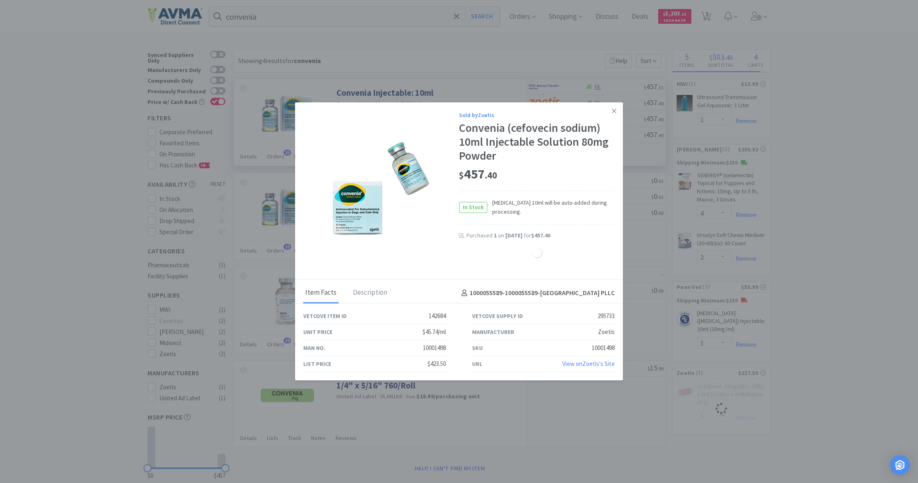
select select "1"
select select "5"
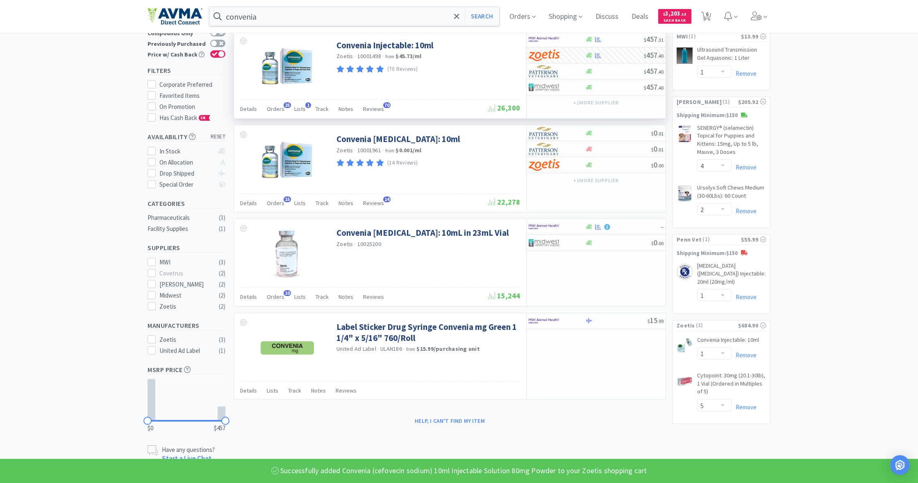
scroll to position [47, 0]
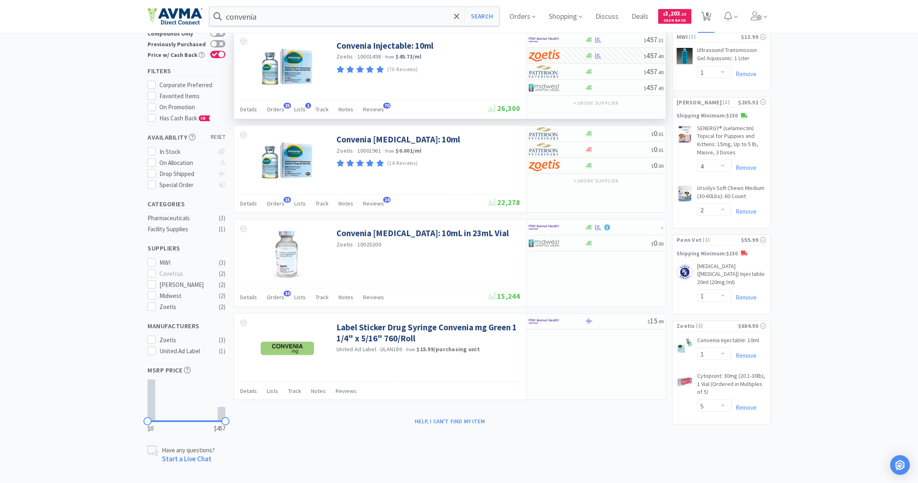
click at [542, 16] on span "6" at bounding box center [706, 14] width 3 height 33
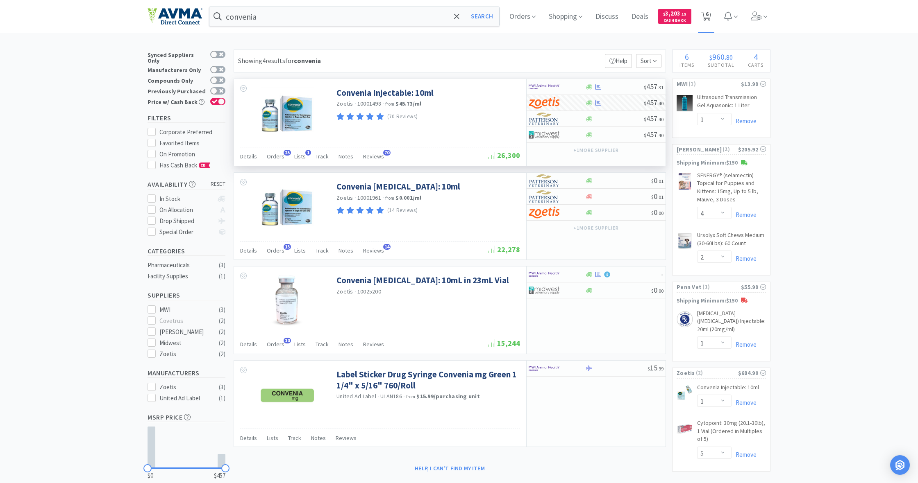
select select "1"
select select "5"
select select "1"
select select "4"
select select "2"
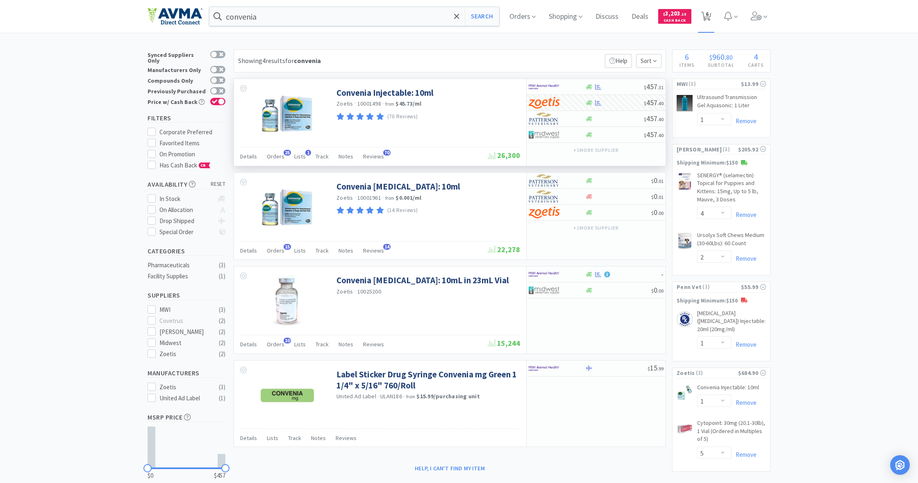
select select "1"
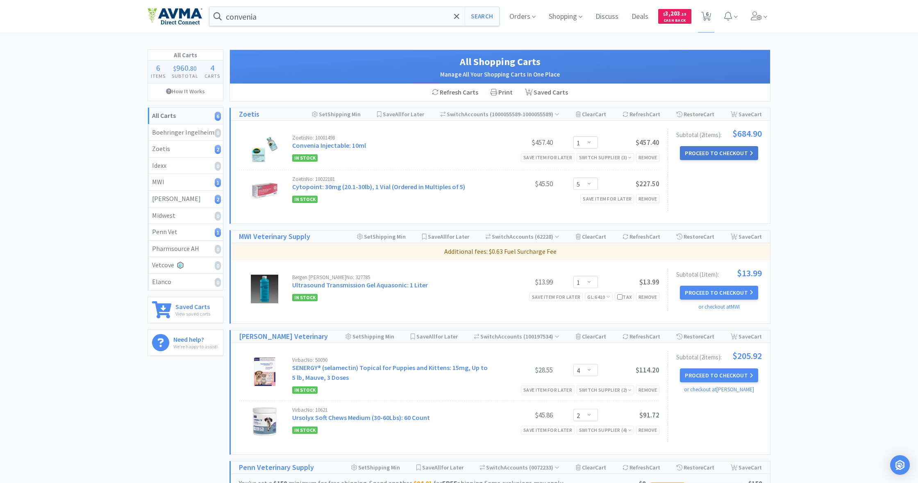
click at [542, 151] on button "Proceed to Checkout" at bounding box center [719, 153] width 78 height 14
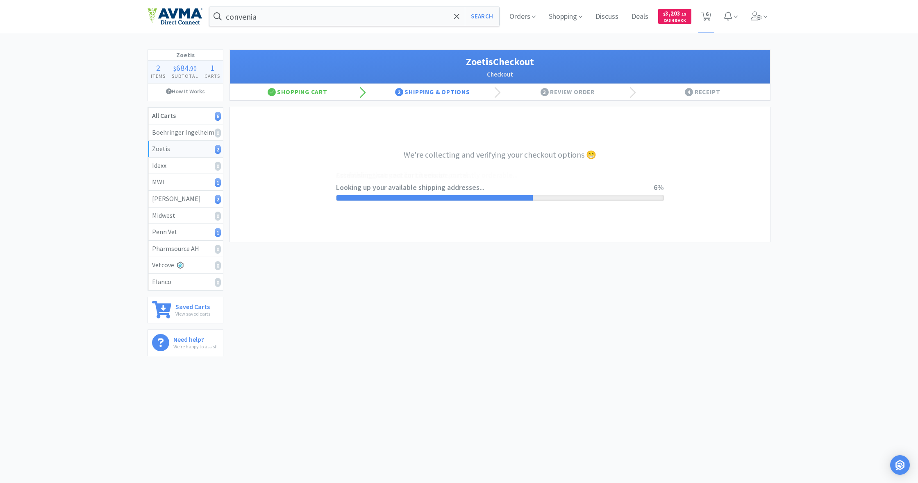
select select "invoice"
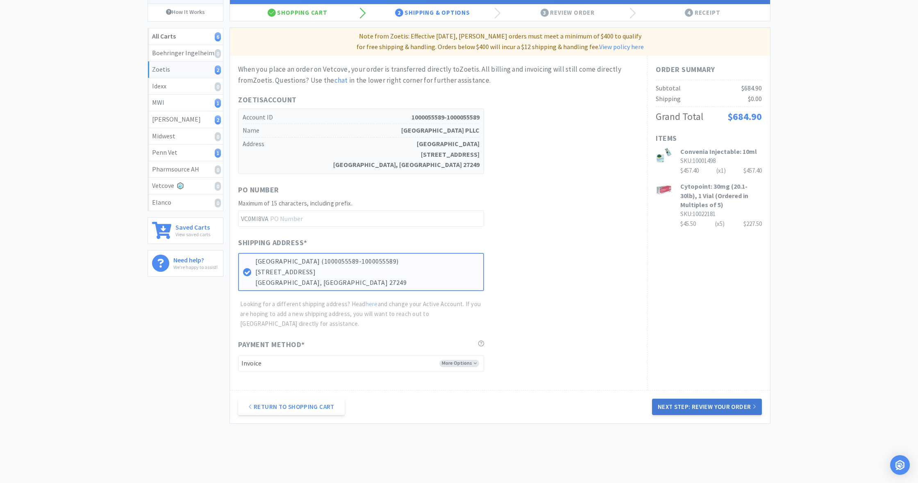
scroll to position [80, 0]
click at [542, 352] on button "Next Step: Review Your Order" at bounding box center [707, 406] width 110 height 16
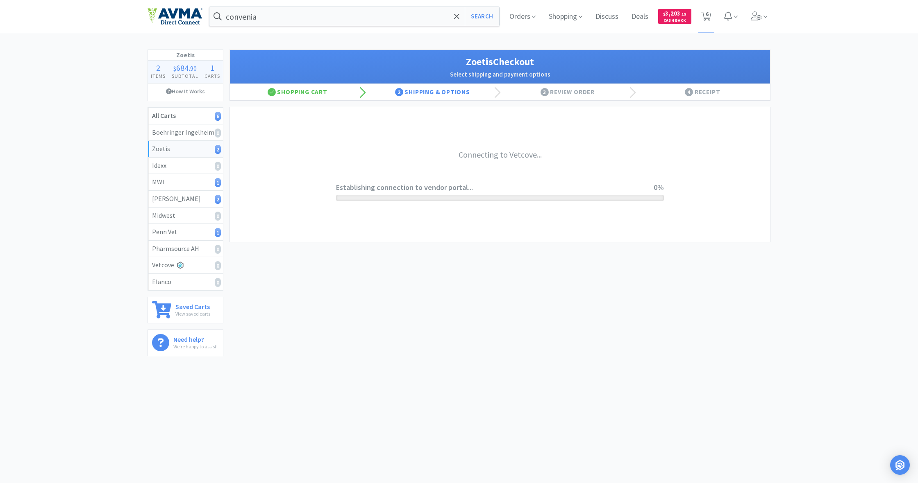
scroll to position [0, 0]
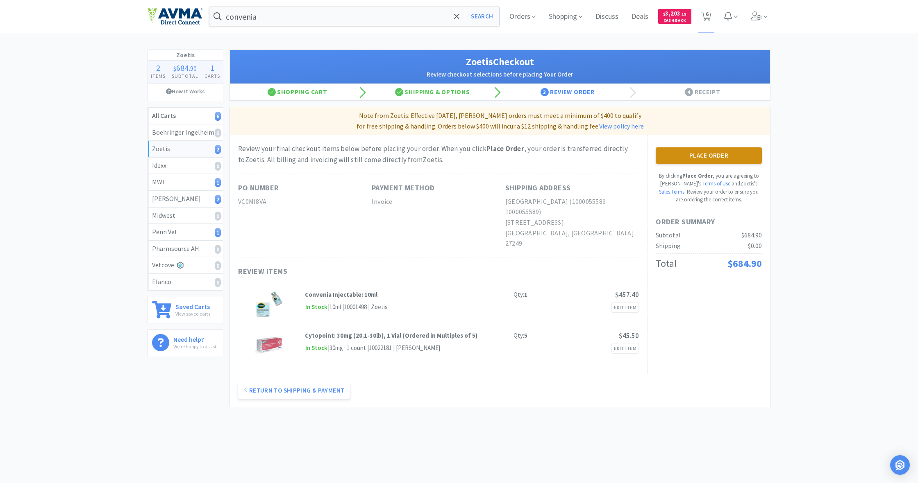
click at [542, 153] on button "Place Order" at bounding box center [708, 155] width 106 height 16
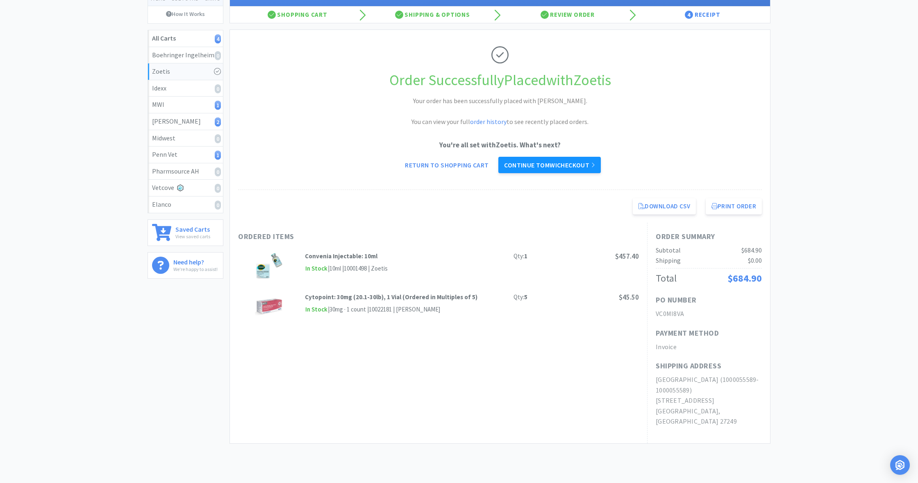
scroll to position [77, 0]
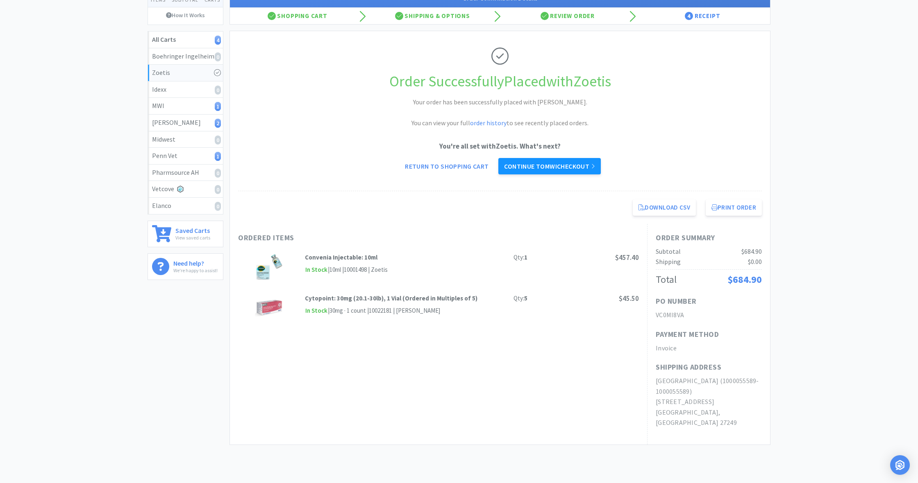
click at [542, 163] on link "Continue to MWI checkout" at bounding box center [549, 166] width 102 height 16
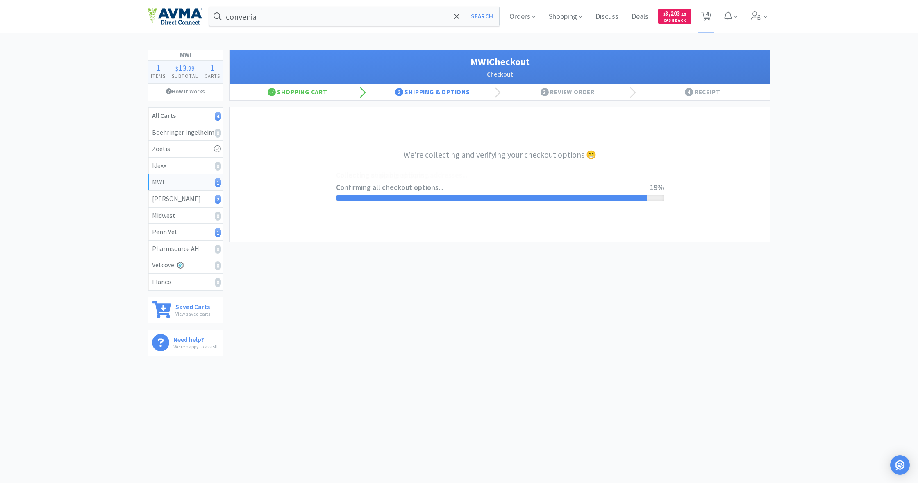
select select "STD_"
select select "FX9"
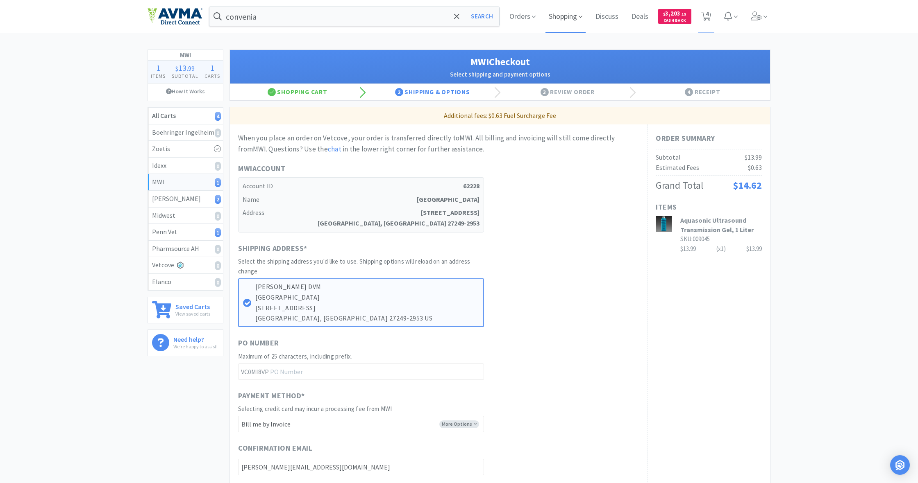
click at [542, 18] on span "Shopping" at bounding box center [565, 16] width 40 height 33
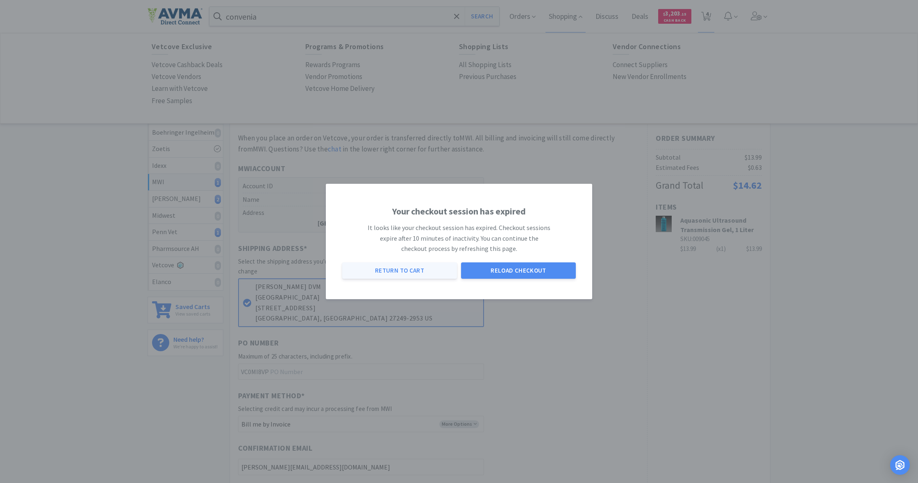
click at [415, 269] on button "Return to Cart" at bounding box center [399, 271] width 115 height 16
select select "1"
select select "4"
select select "2"
select select "1"
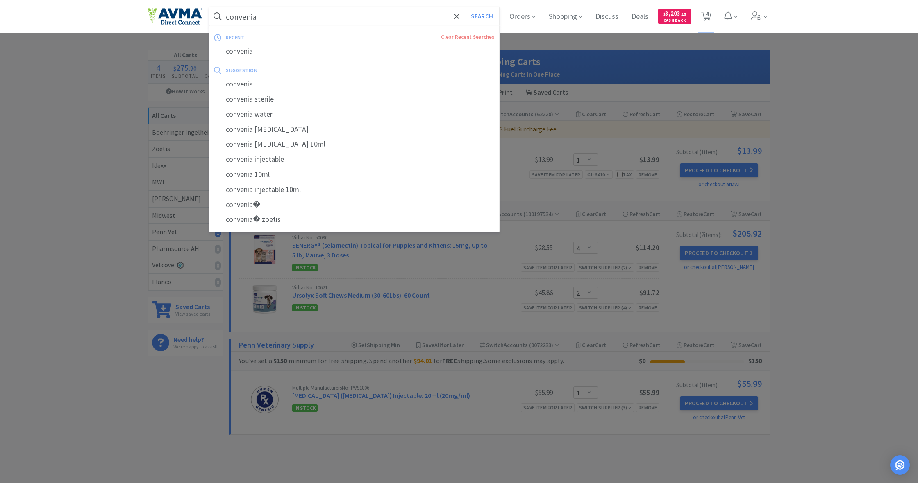
drag, startPoint x: 259, startPoint y: 18, endPoint x: 202, endPoint y: 14, distance: 57.5
click at [202, 14] on div "convenia Search recent Clear Recent Searches convenia suggestion convenia conve…" at bounding box center [458, 16] width 623 height 33
type input "dopram"
click at [481, 16] on button "Search" at bounding box center [482, 16] width 34 height 19
select select "1"
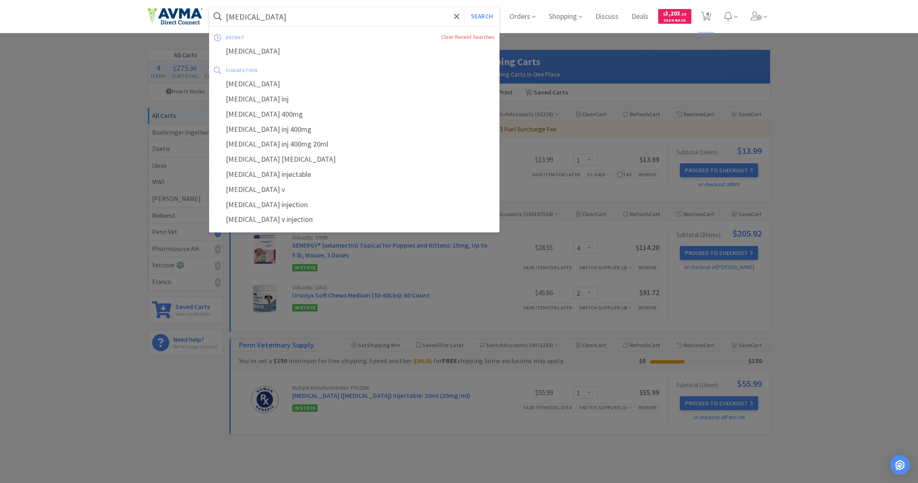
select select "4"
select select "2"
select select "1"
